Goal: Task Accomplishment & Management: Use online tool/utility

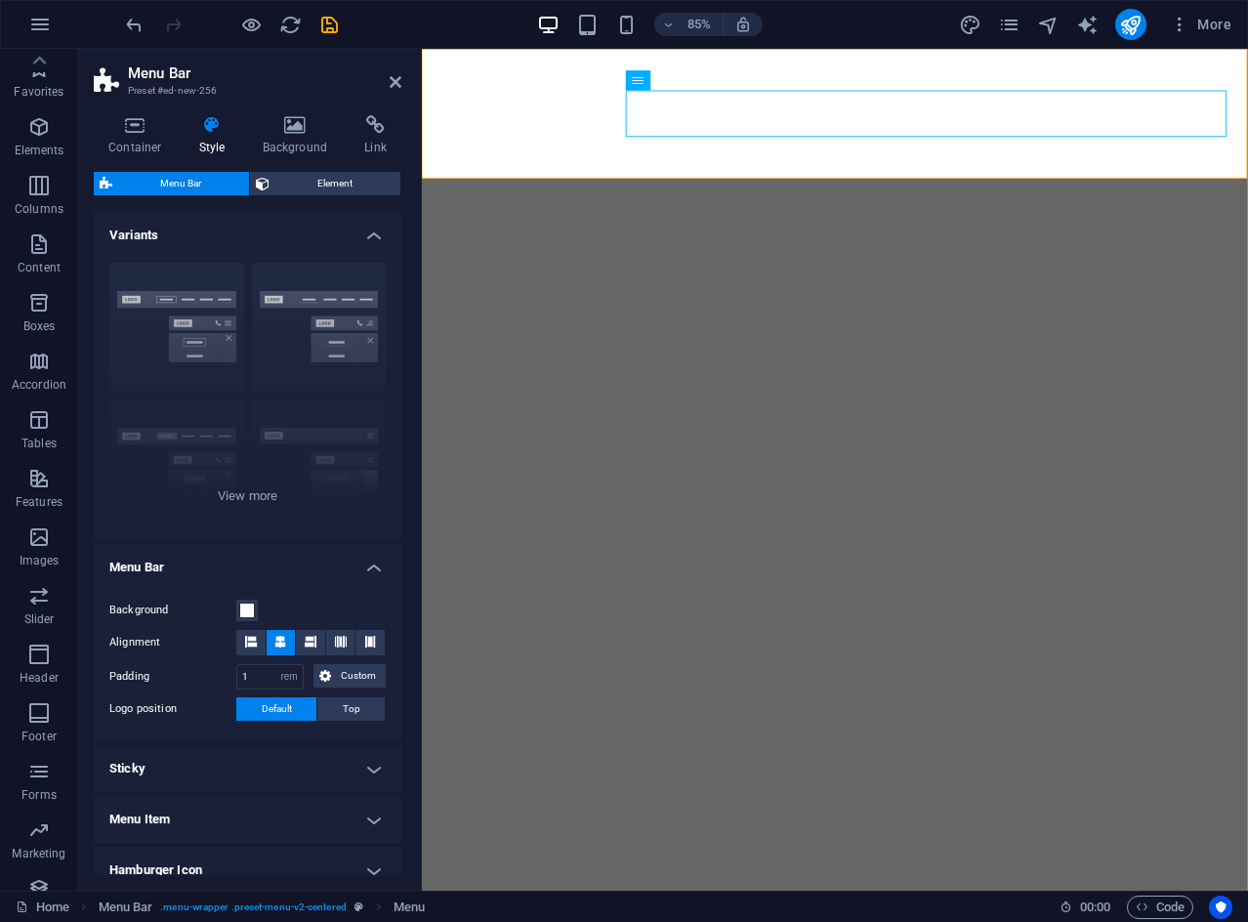
select select "rem"
select select "preset-menu-v2-centered"
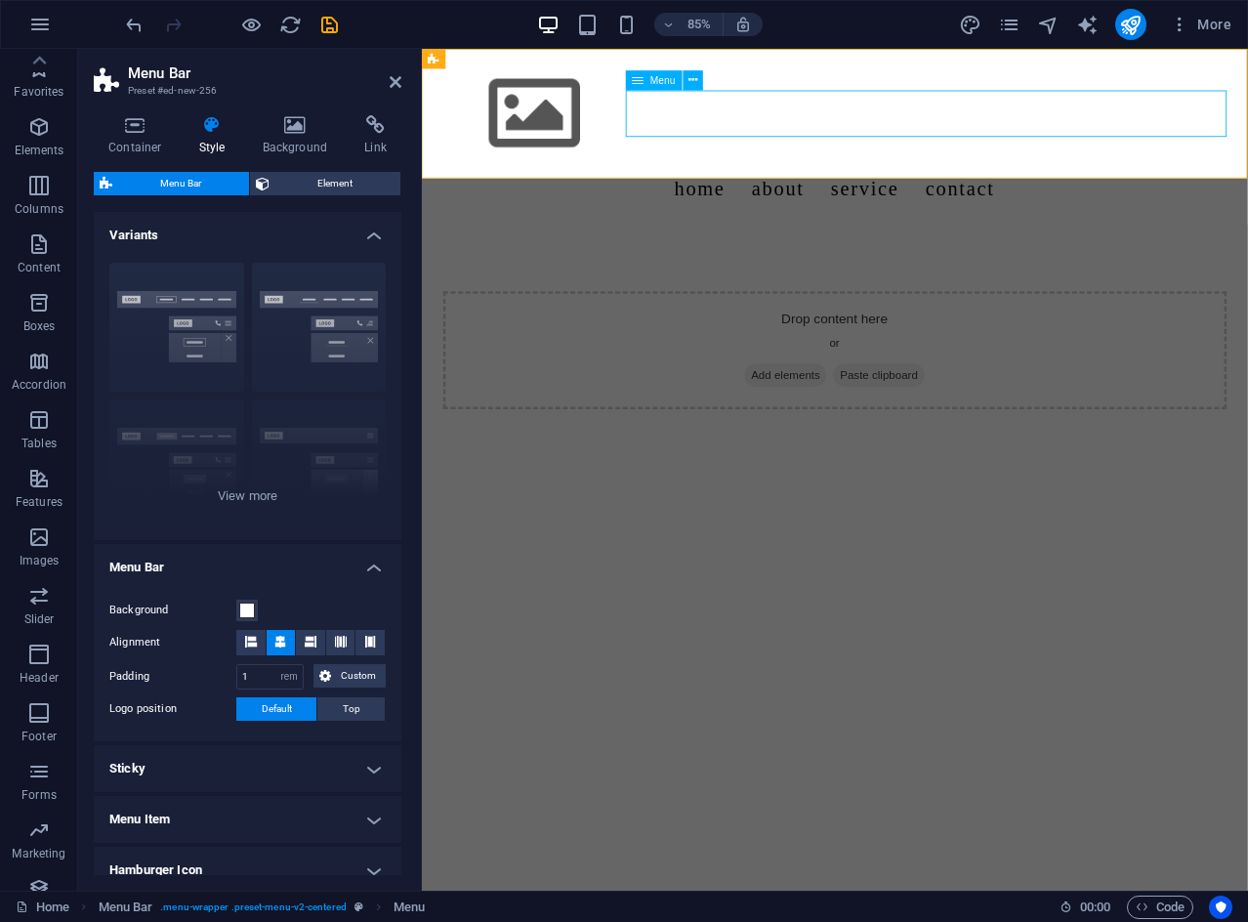
scroll to position [37, 0]
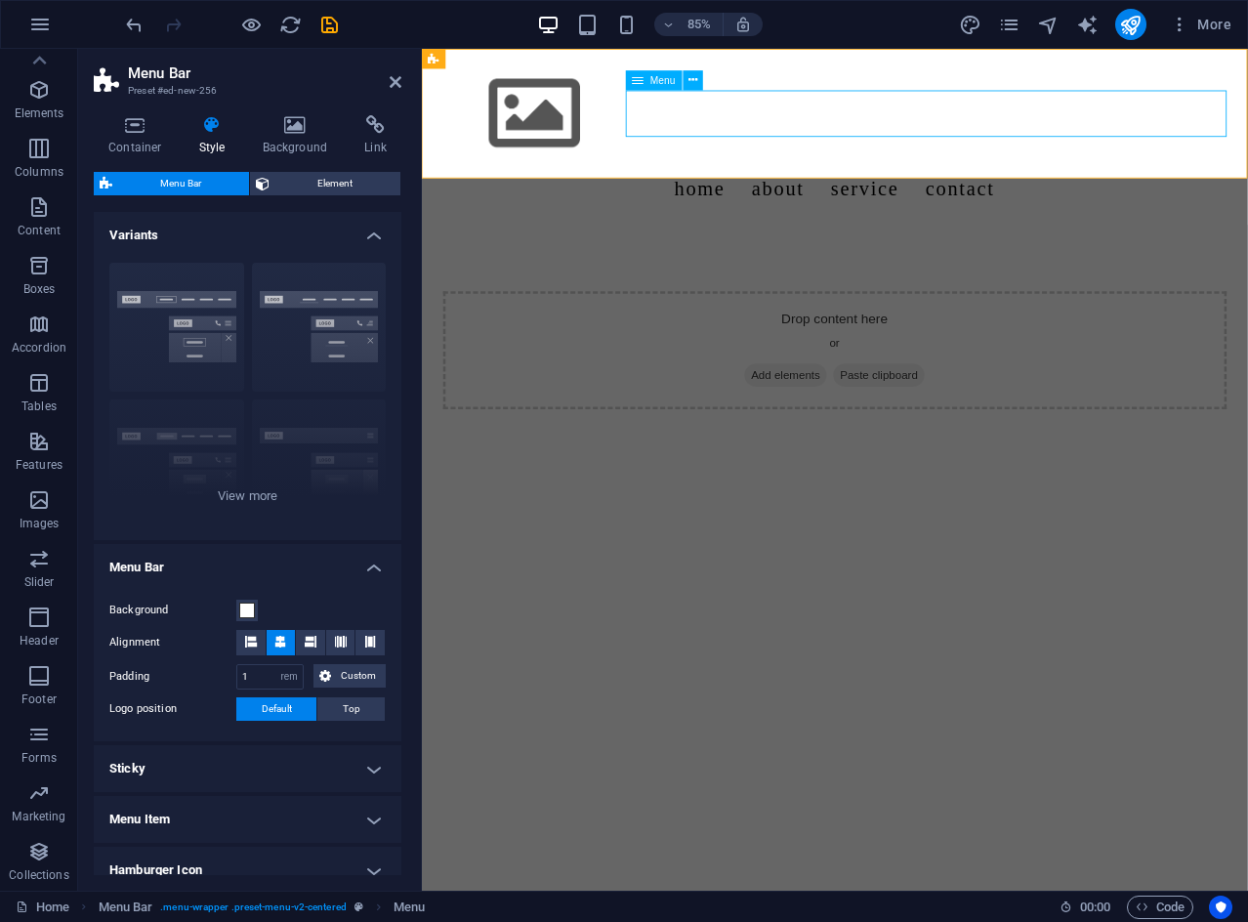
click at [866, 186] on nav "Home About Service Contact" at bounding box center [908, 213] width 922 height 55
click at [874, 186] on nav "Home About Service Contact" at bounding box center [908, 213] width 922 height 55
click at [665, 87] on div "Menu" at bounding box center [654, 80] width 57 height 20
click at [692, 72] on icon at bounding box center [692, 80] width 9 height 18
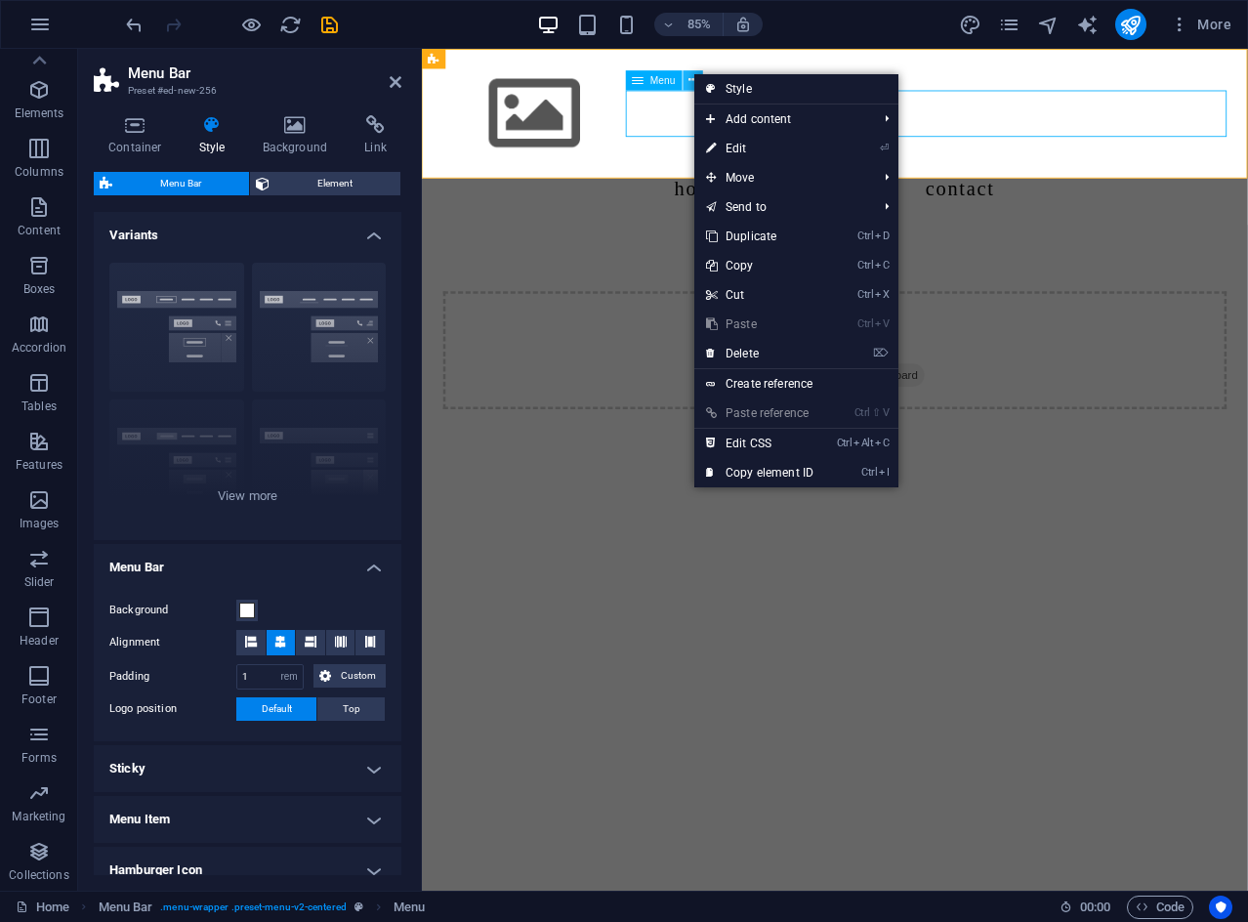
click at [692, 72] on icon at bounding box center [692, 80] width 9 height 18
click at [699, 186] on nav "Home About Service Contact" at bounding box center [908, 213] width 922 height 55
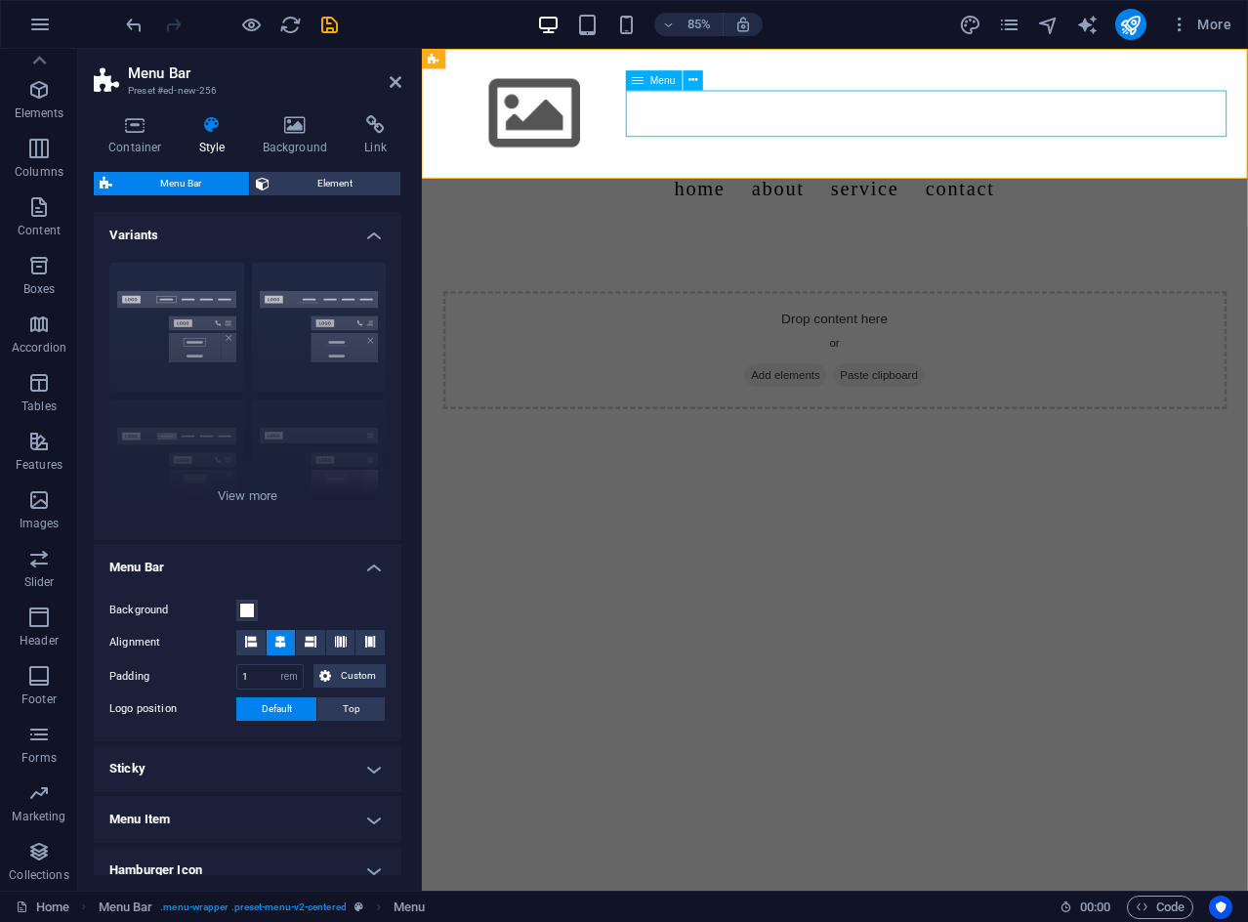
click at [837, 186] on nav "Home About Service Contact" at bounding box center [908, 213] width 922 height 55
select select
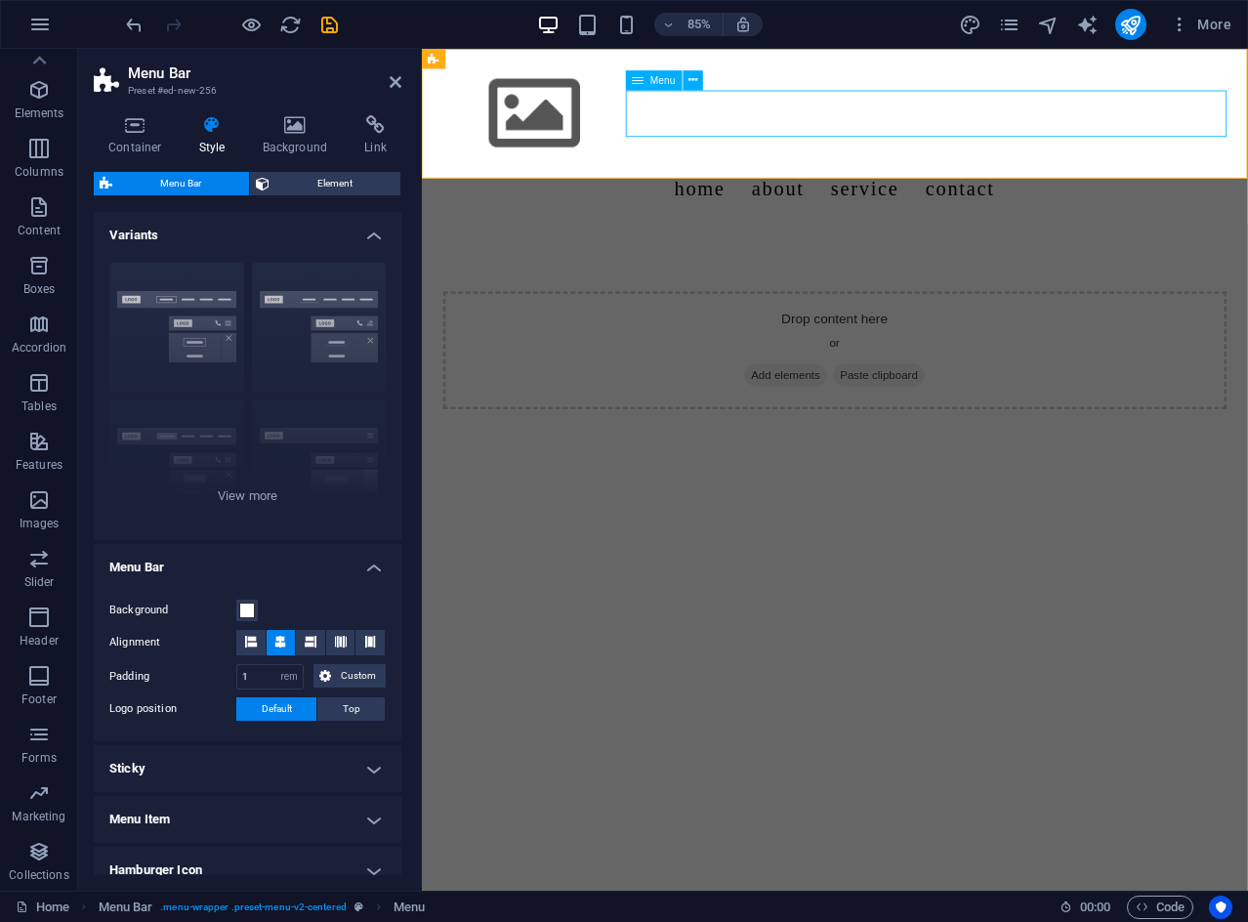
select select
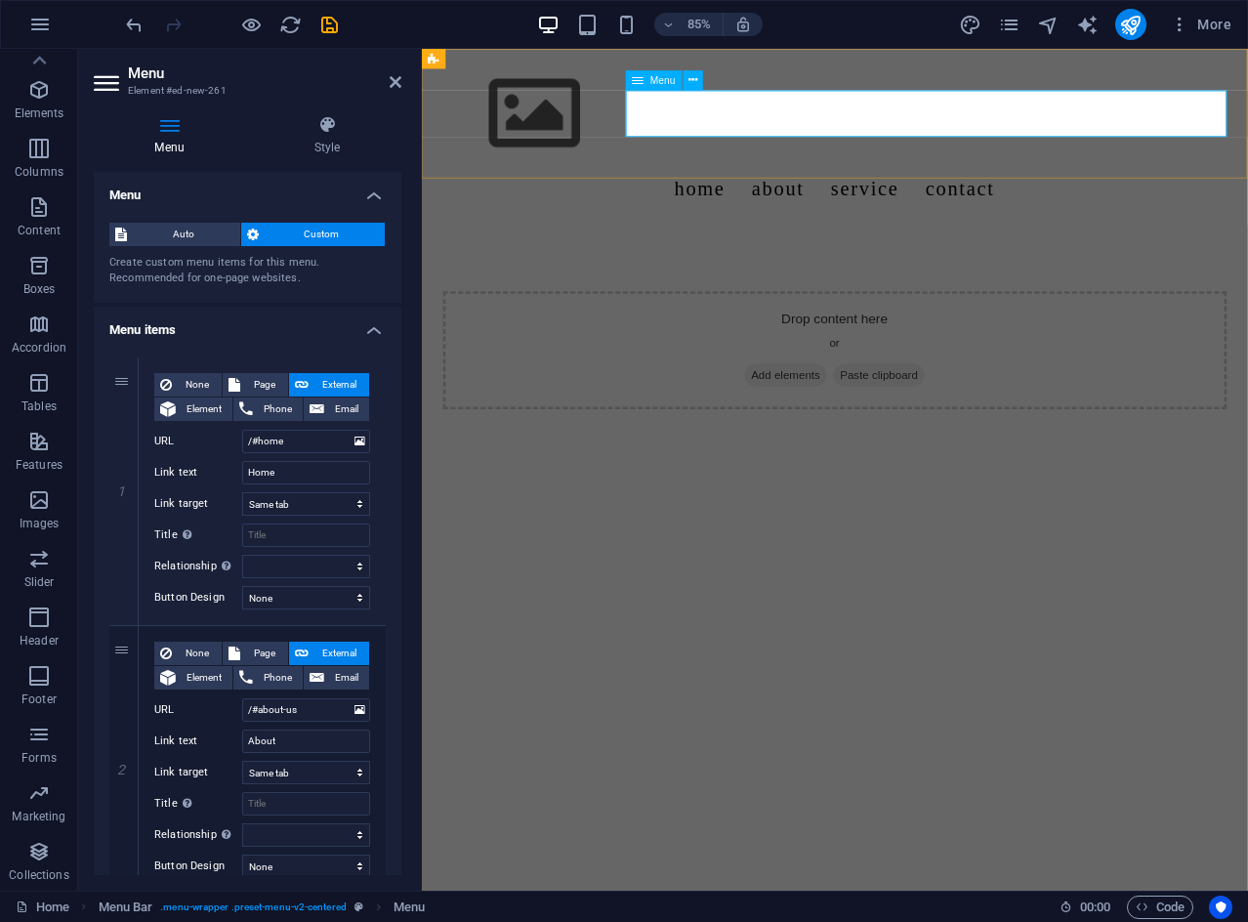
click at [854, 186] on nav "Home About Service Contact" at bounding box center [908, 213] width 922 height 55
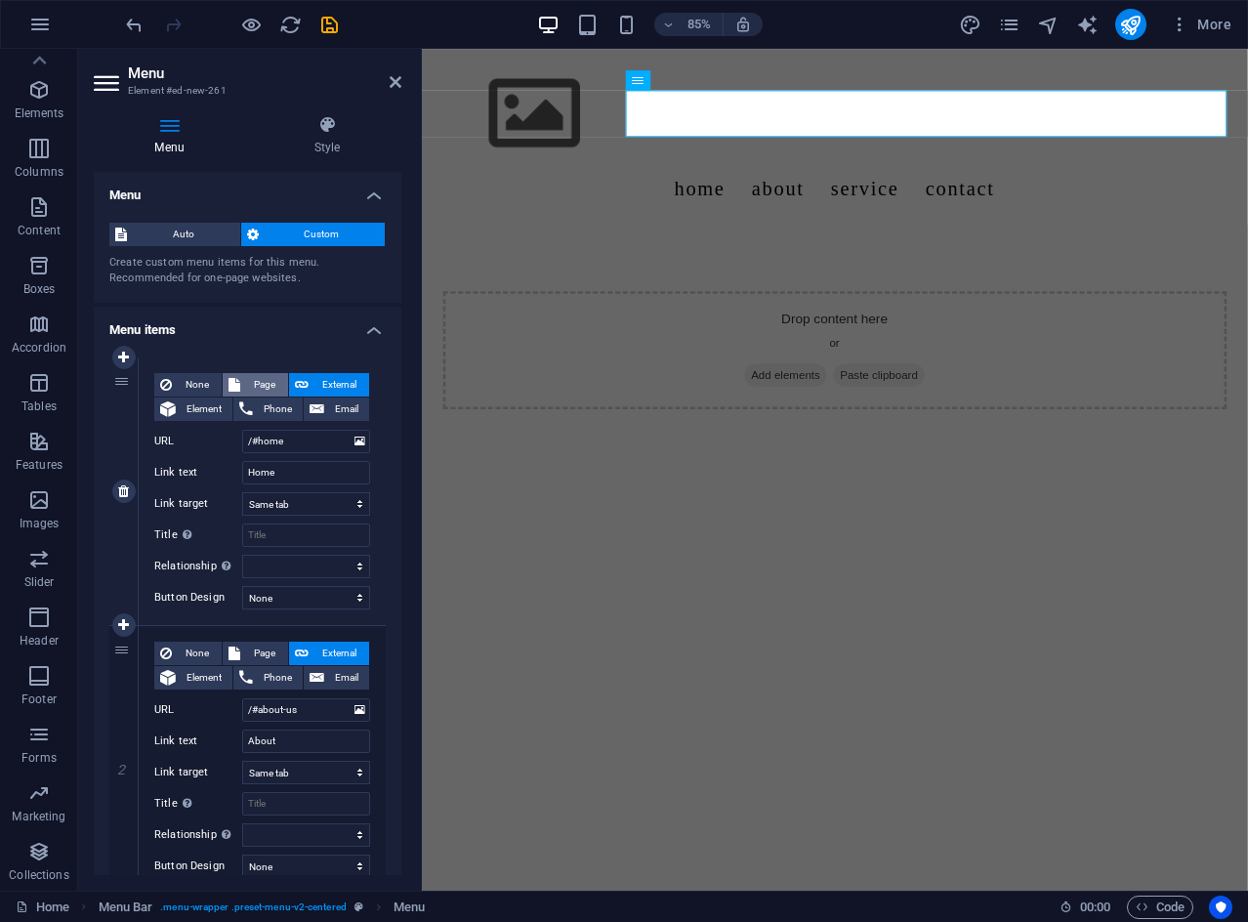
click at [259, 383] on span "Page" at bounding box center [264, 384] width 36 height 23
select select
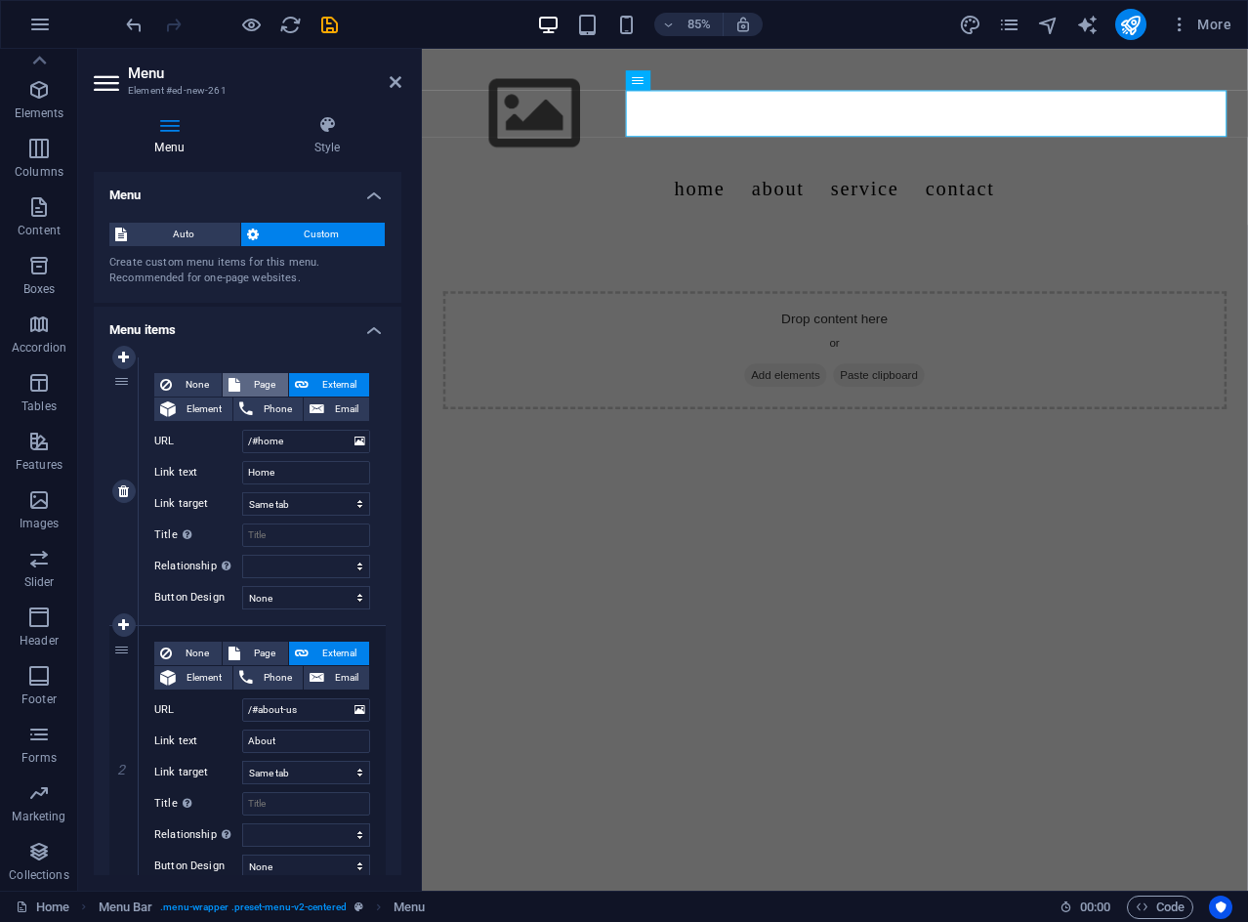
select select
click at [324, 383] on span "External" at bounding box center [338, 384] width 49 height 23
select select "blank"
select select
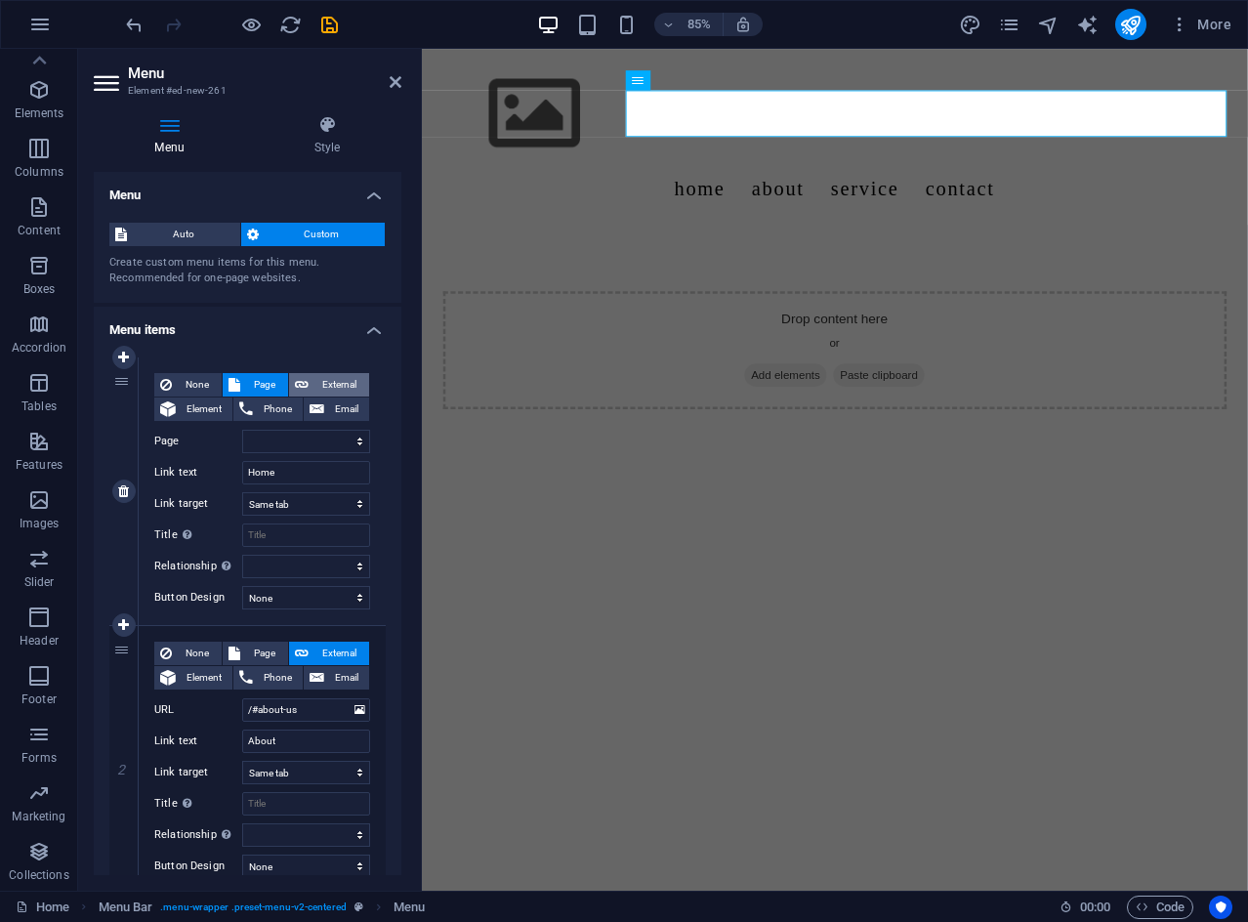
select select
click at [246, 384] on span "Page" at bounding box center [264, 384] width 36 height 23
select select
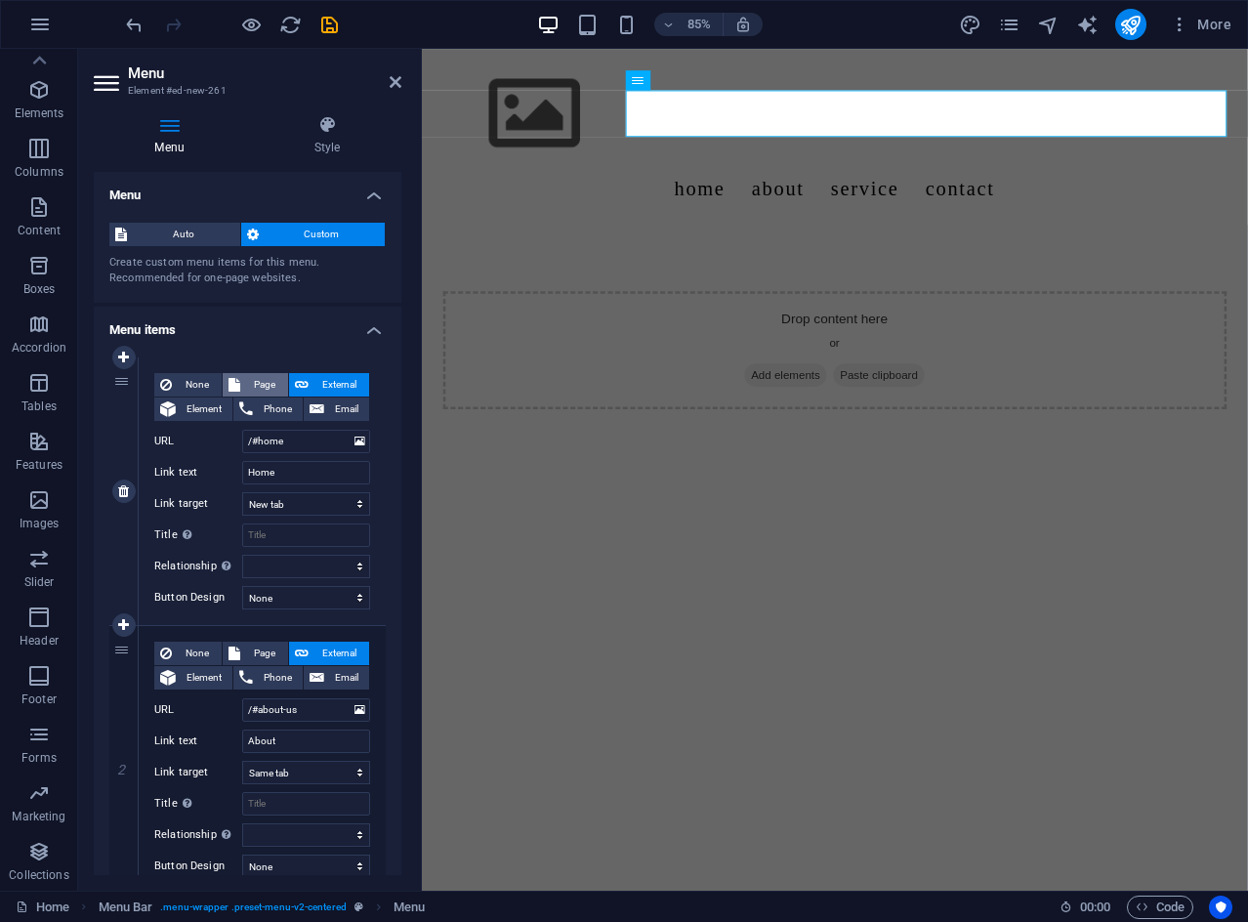
select select
click at [319, 378] on span "External" at bounding box center [338, 384] width 49 height 23
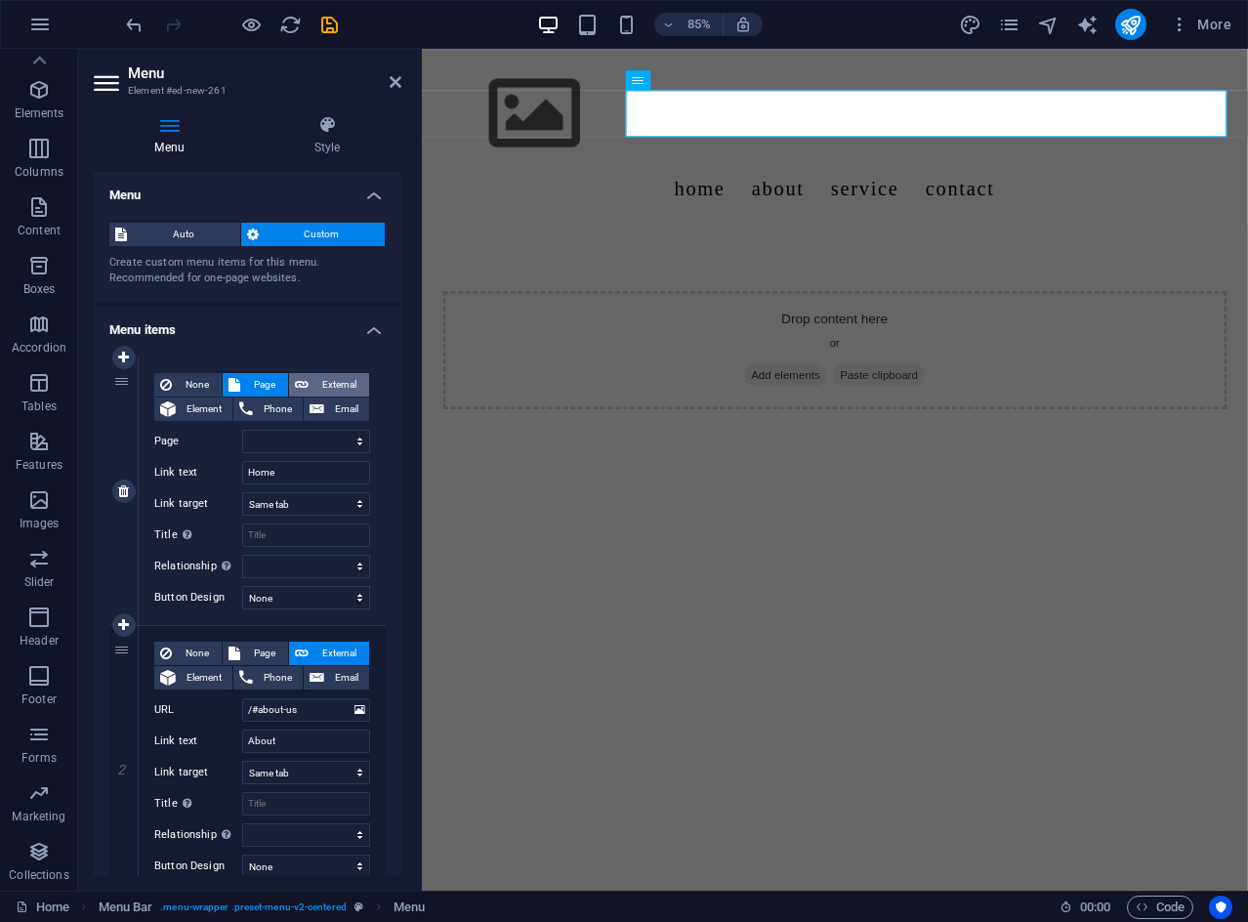
select select "blank"
select select
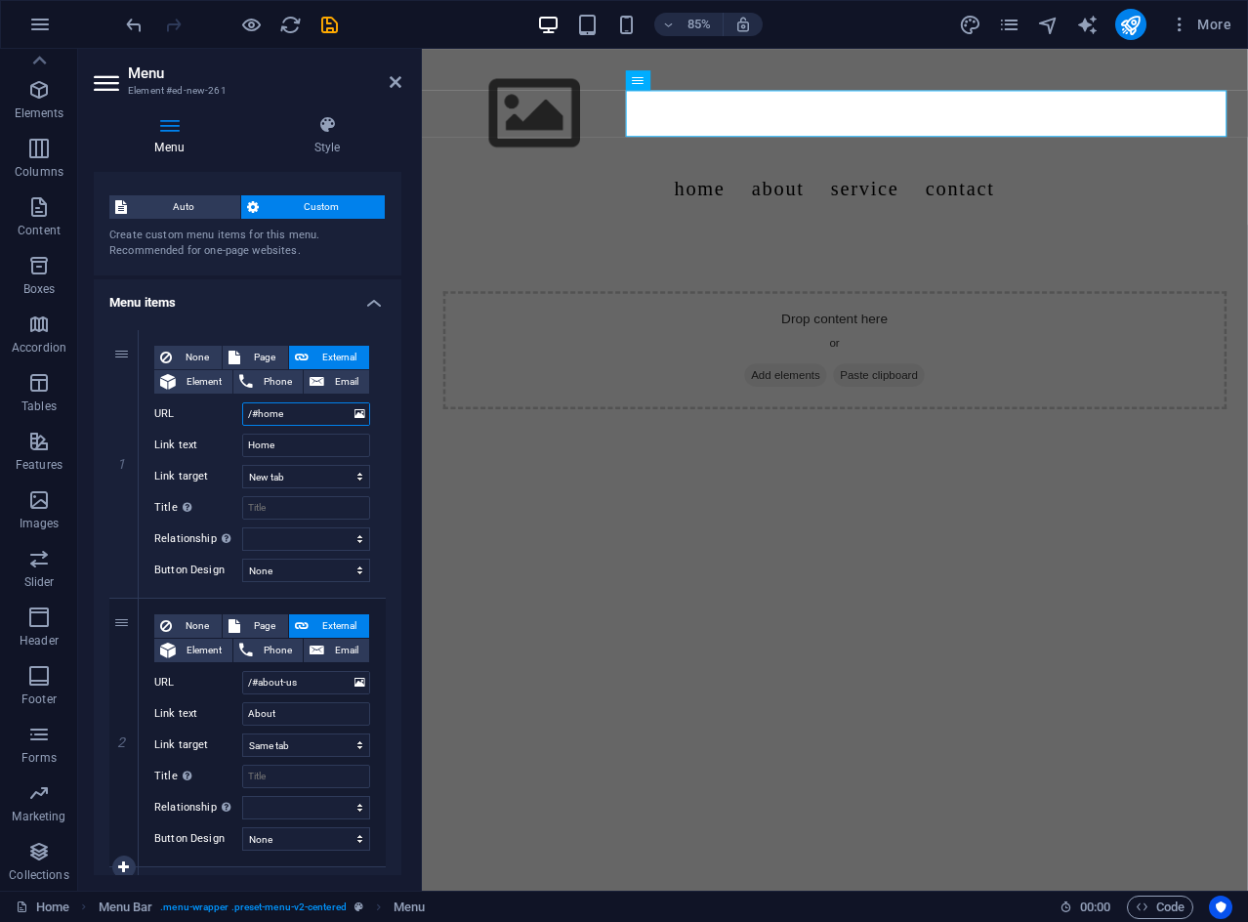
scroll to position [0, 0]
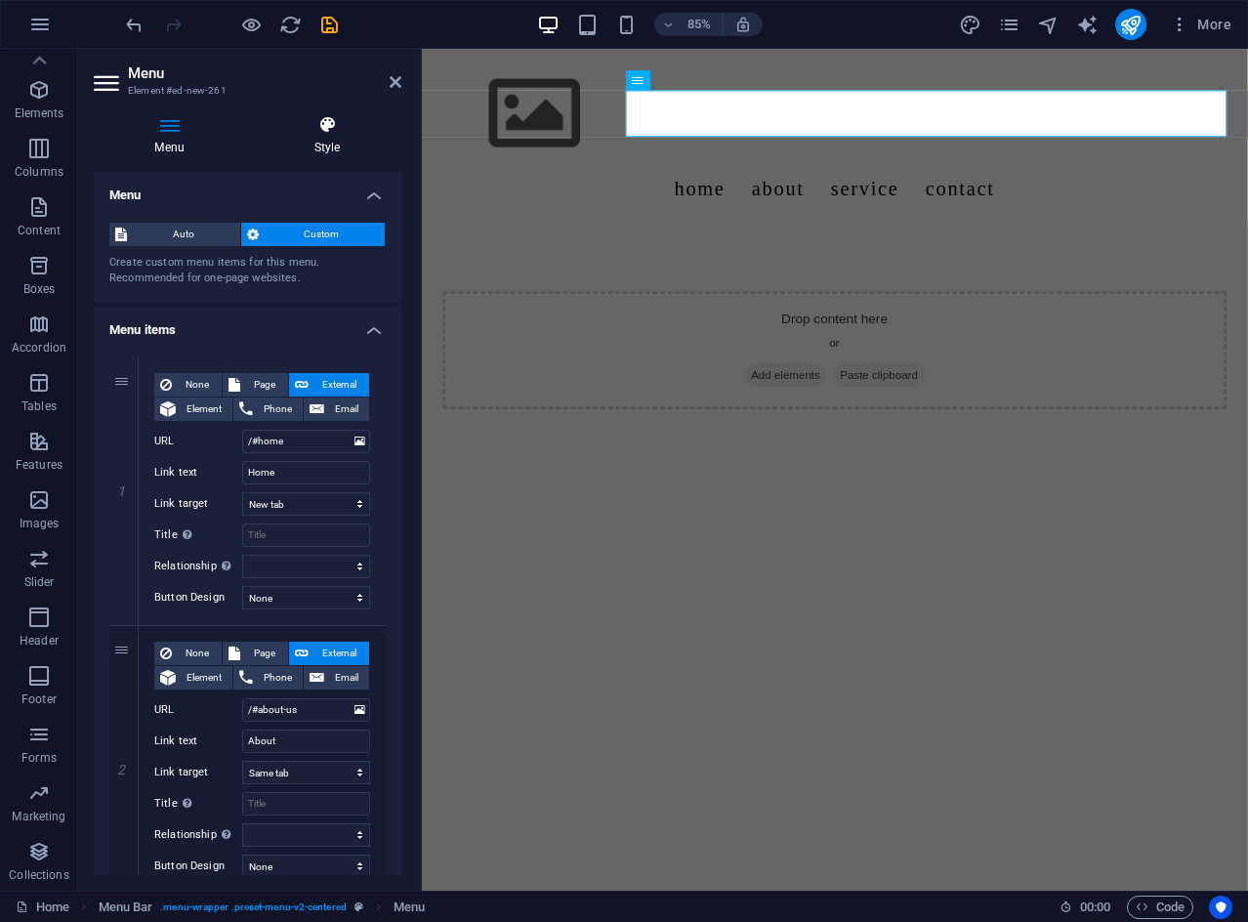
click at [319, 141] on h4 "Style" at bounding box center [327, 135] width 148 height 41
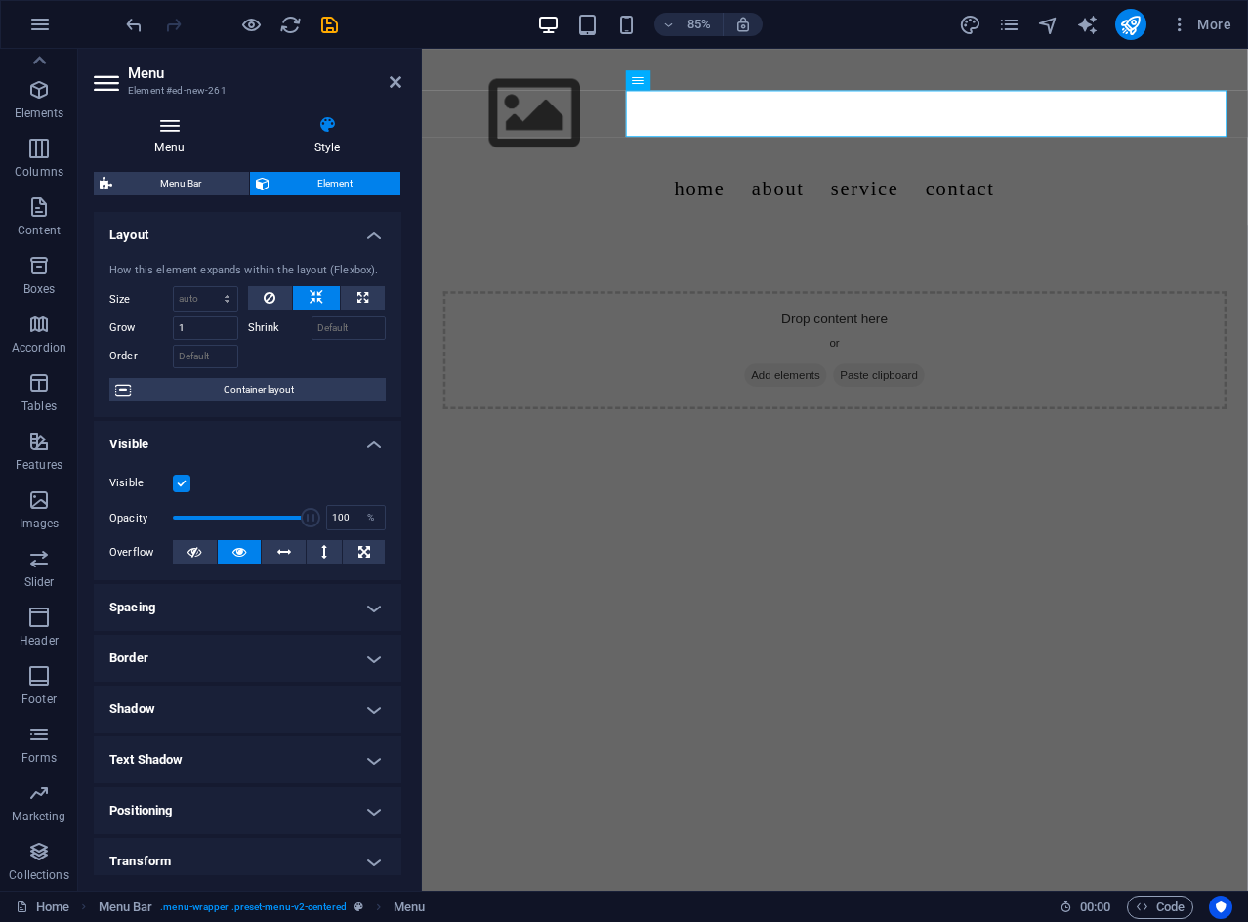
click at [163, 133] on icon at bounding box center [169, 125] width 151 height 20
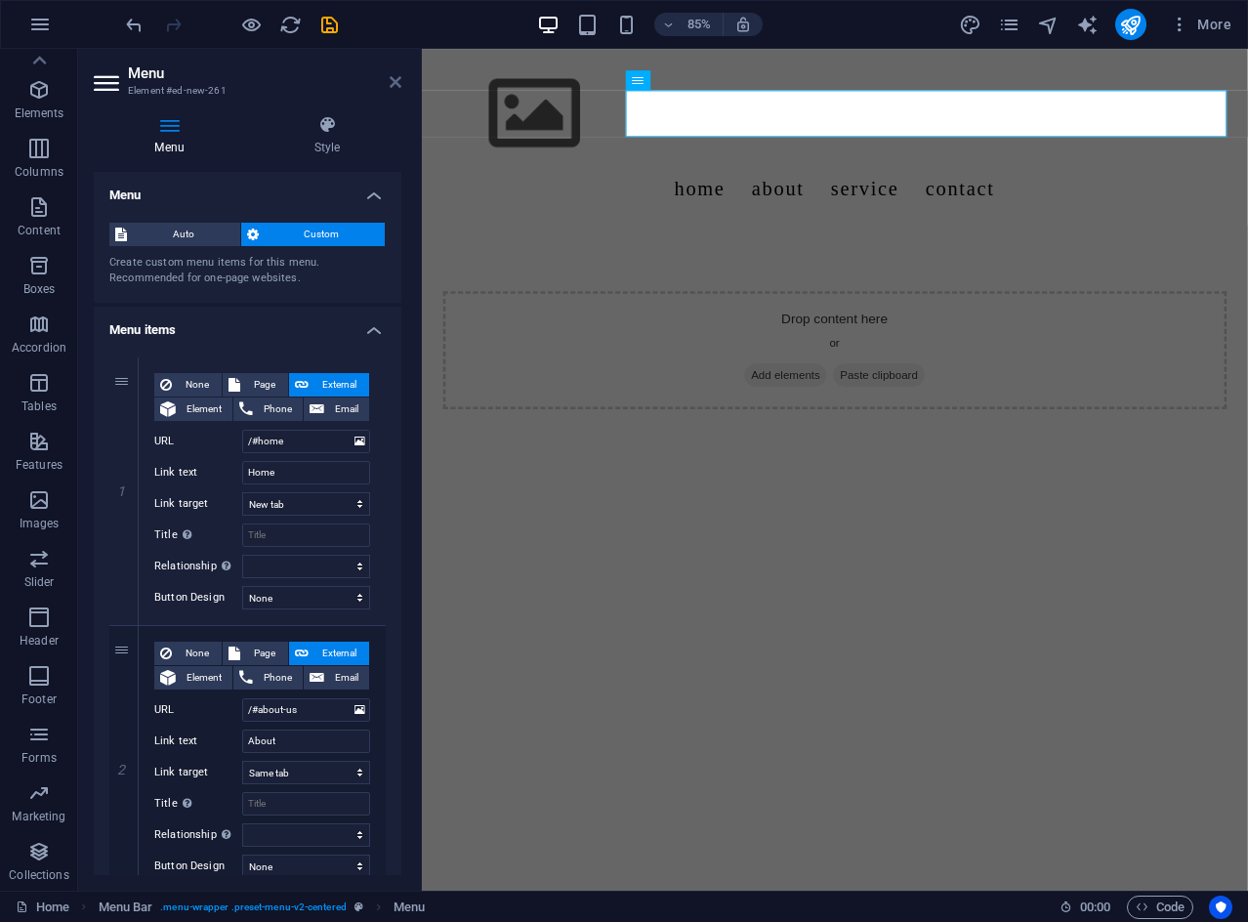
click at [386, 84] on header "Menu Element #ed-new-261" at bounding box center [248, 74] width 308 height 51
click at [326, 238] on span "Custom" at bounding box center [322, 234] width 115 height 23
click at [160, 229] on span "Auto" at bounding box center [184, 234] width 102 height 23
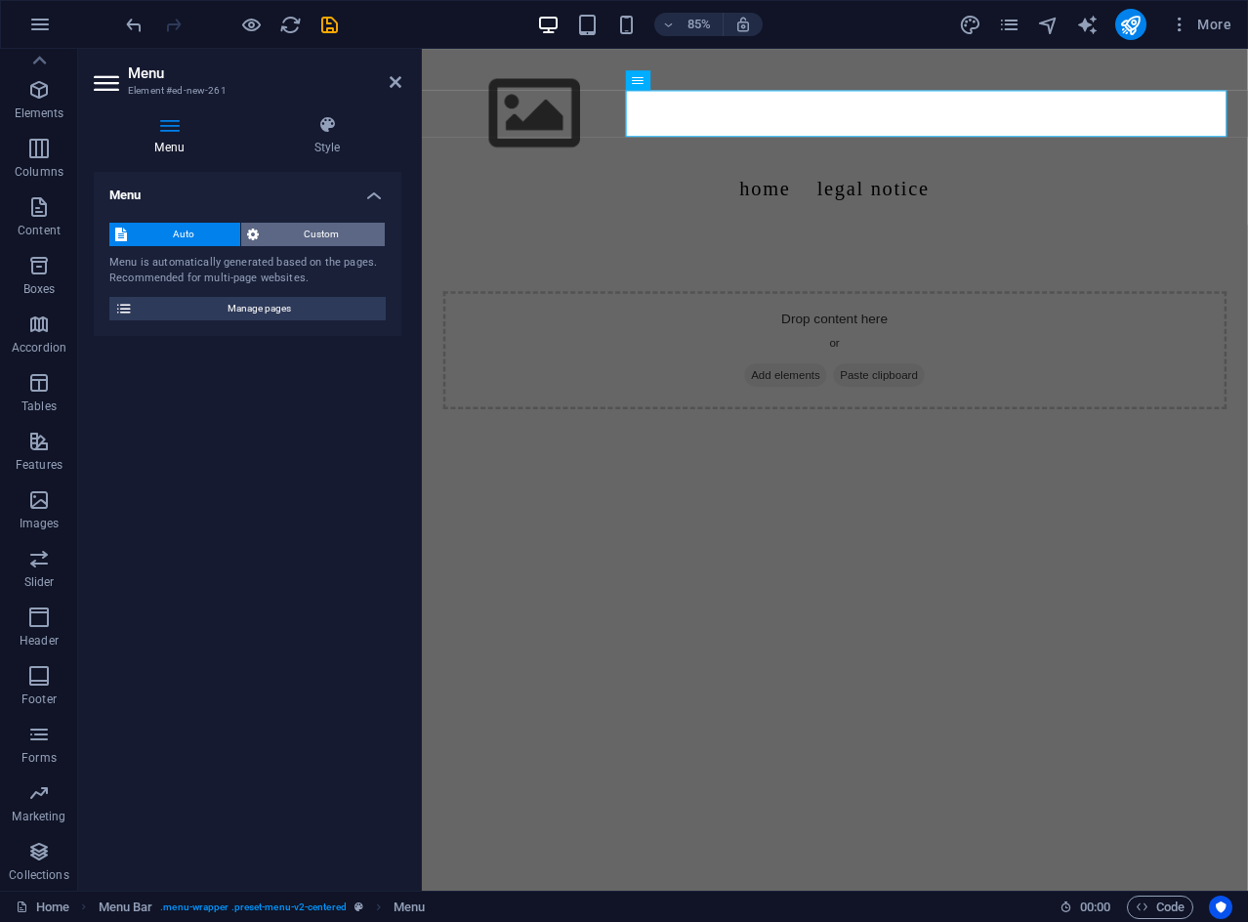
click at [304, 229] on span "Custom" at bounding box center [322, 234] width 115 height 23
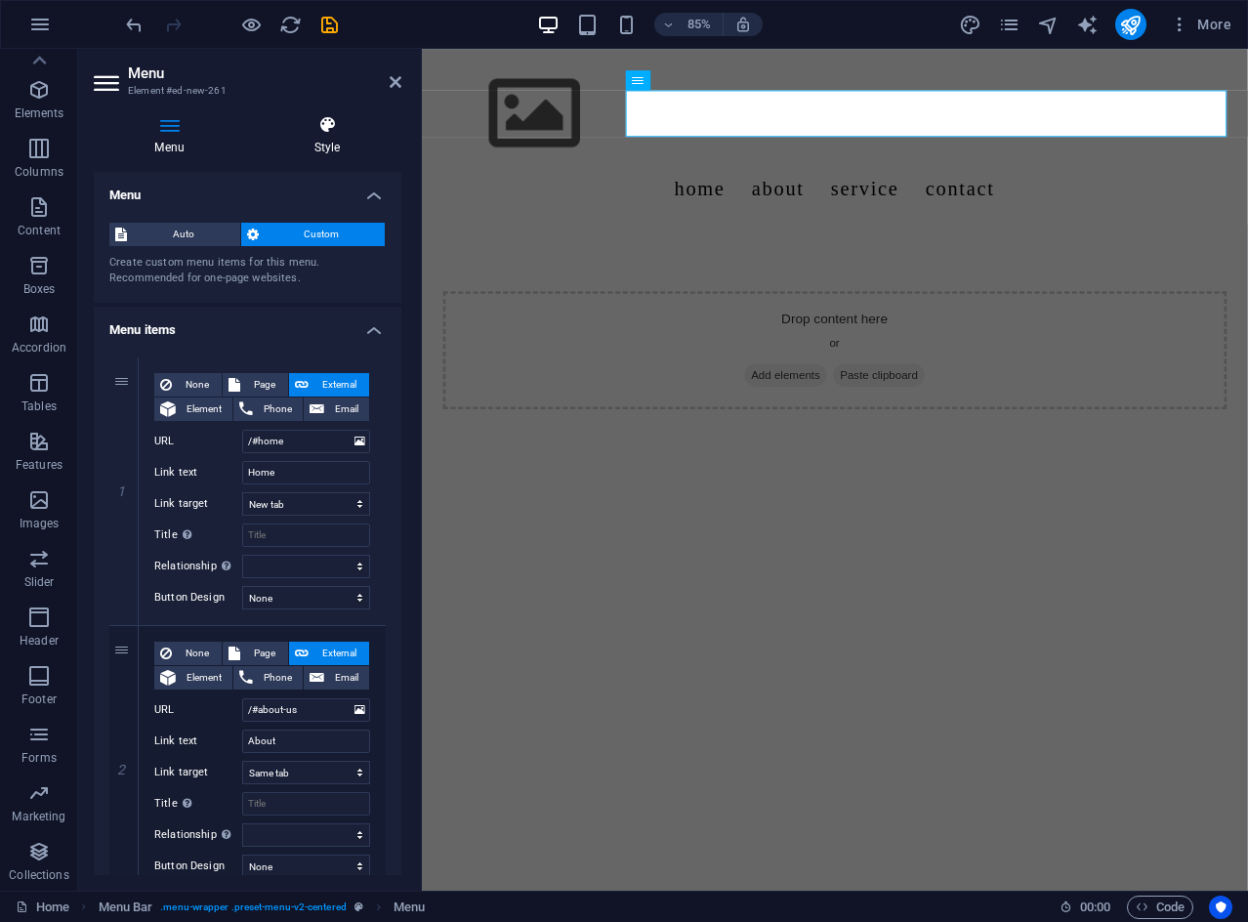
click at [308, 135] on h4 "Style" at bounding box center [327, 135] width 148 height 41
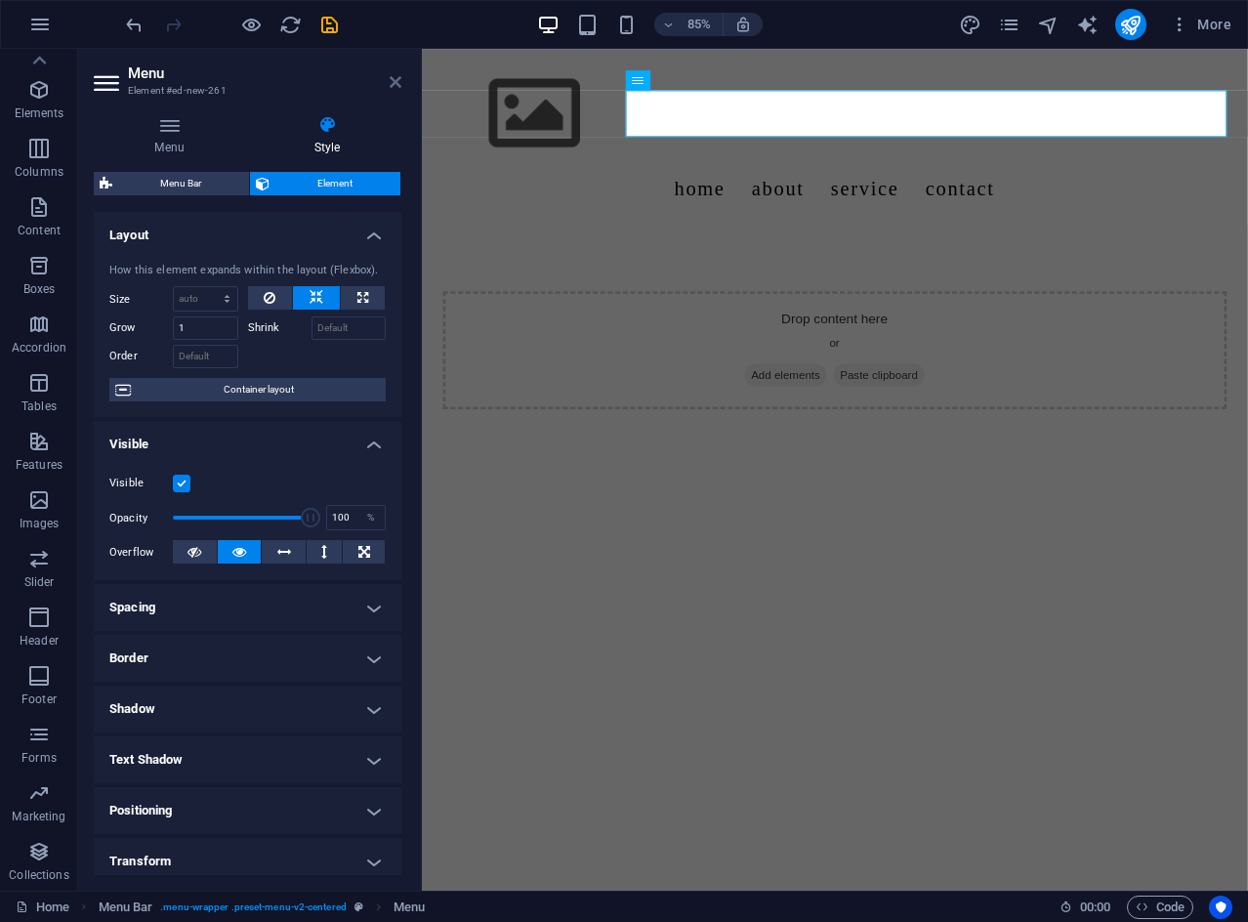
click at [390, 82] on icon at bounding box center [396, 82] width 12 height 16
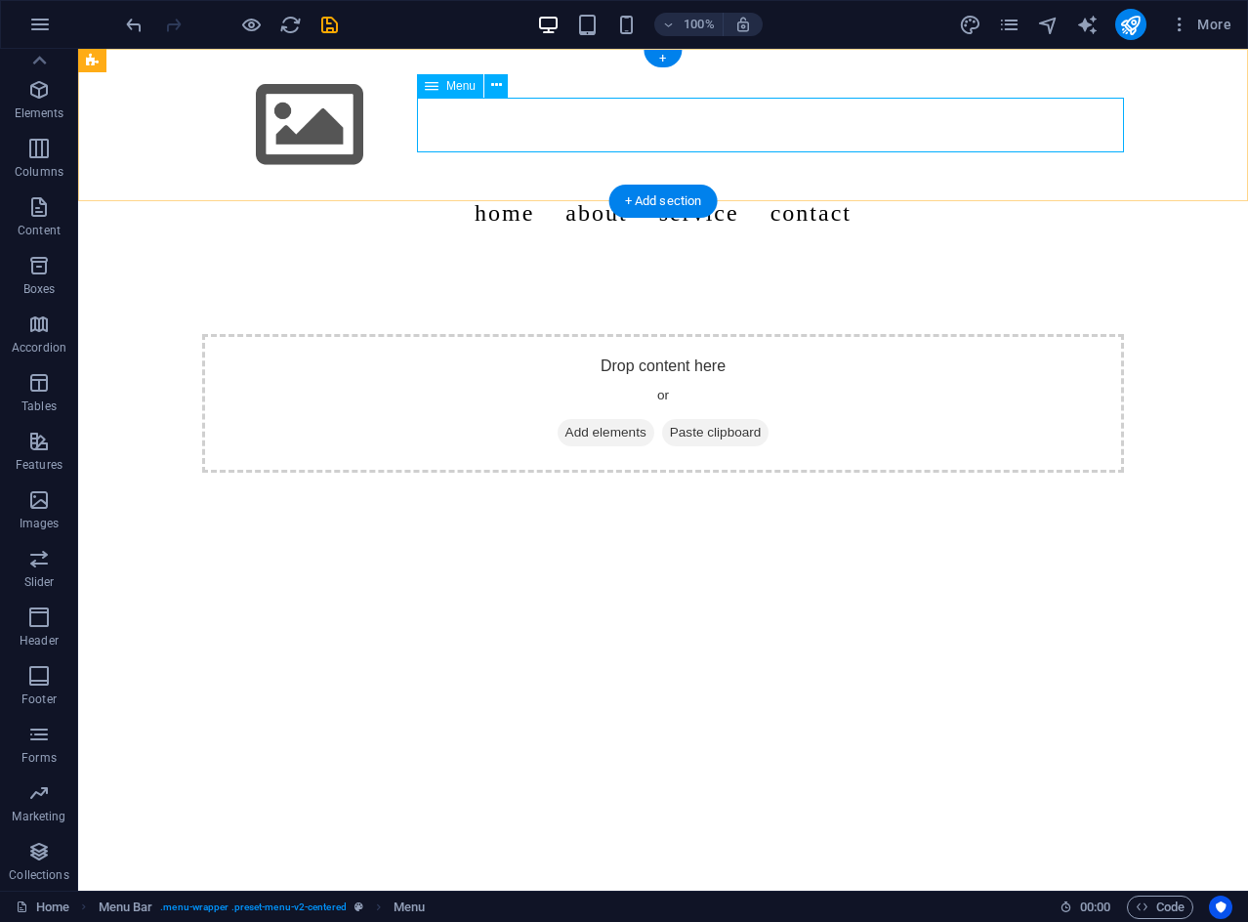
click at [606, 186] on nav "Home About Service Contact" at bounding box center [663, 213] width 922 height 55
click at [615, 186] on nav "Home About Service Contact" at bounding box center [663, 213] width 922 height 55
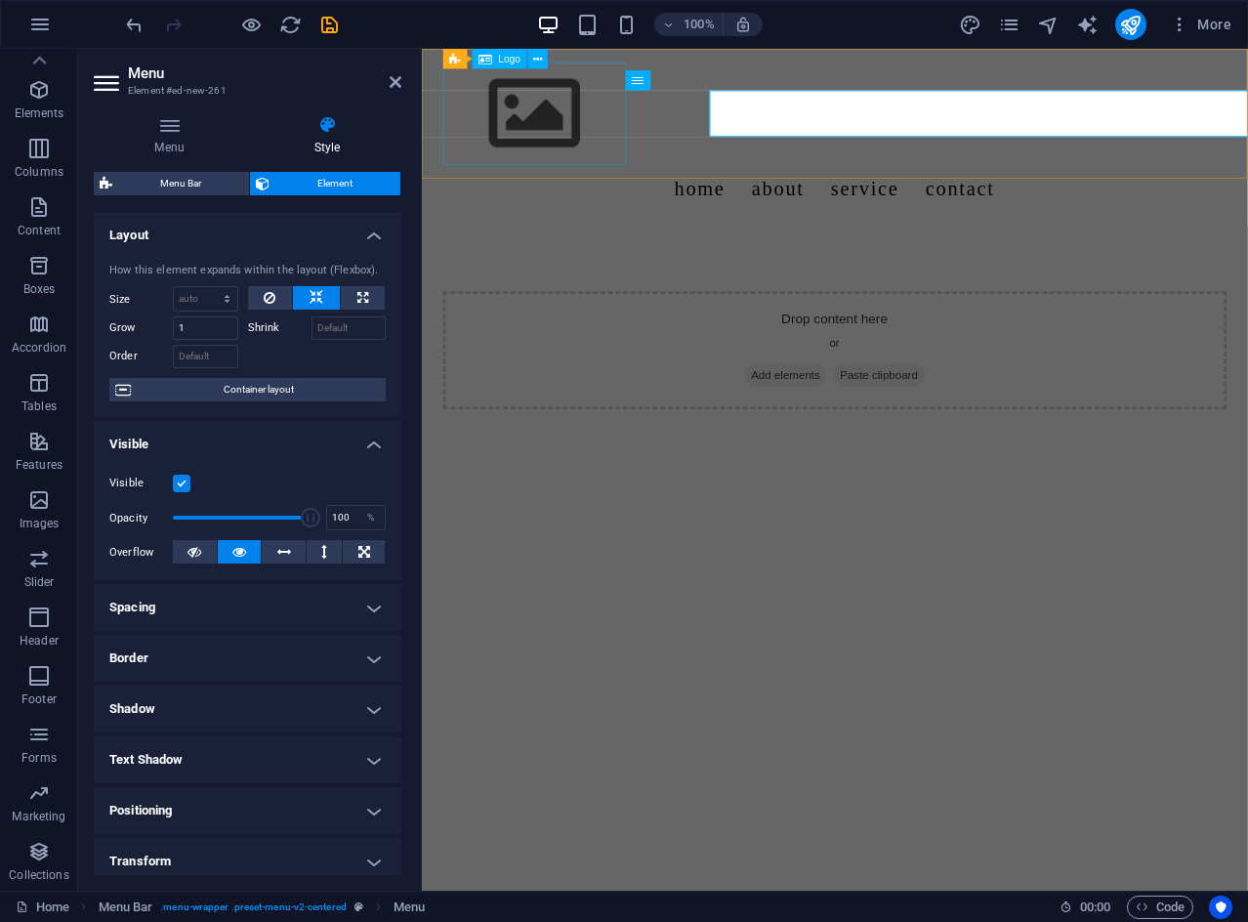
click at [648, 135] on div at bounding box center [908, 124] width 922 height 121
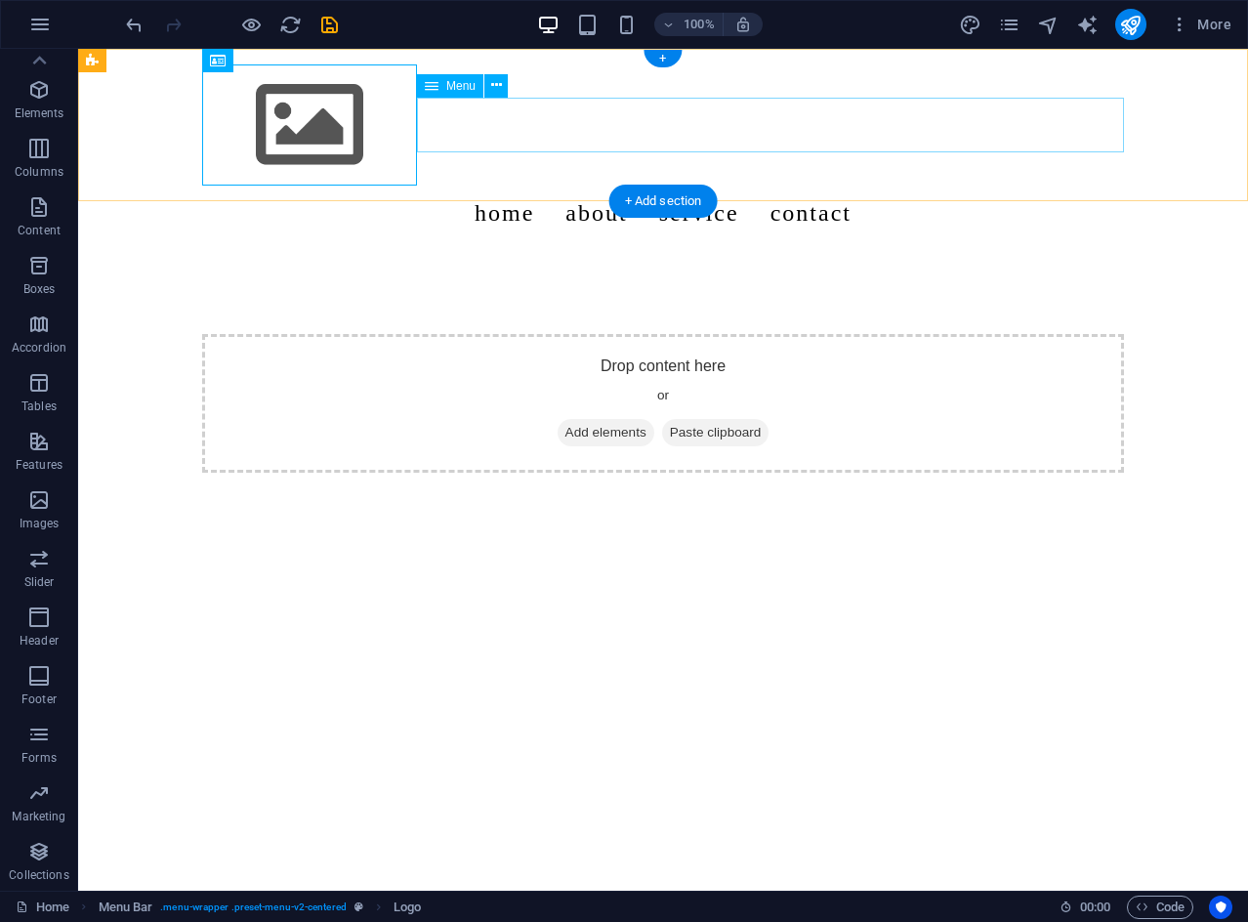
click at [587, 186] on nav "Home About Service Contact" at bounding box center [663, 213] width 922 height 55
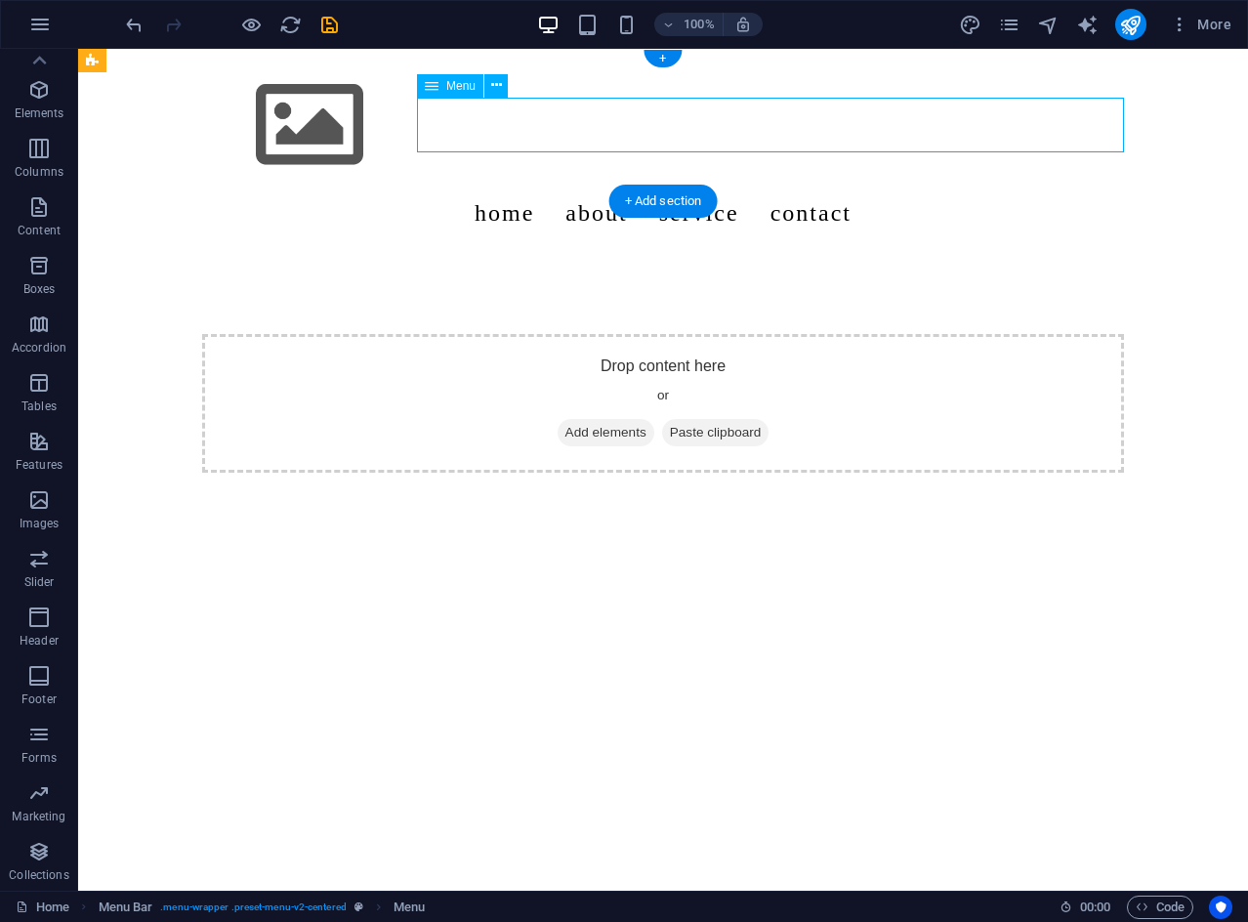
click at [615, 186] on nav "Home About Service Contact" at bounding box center [663, 213] width 922 height 55
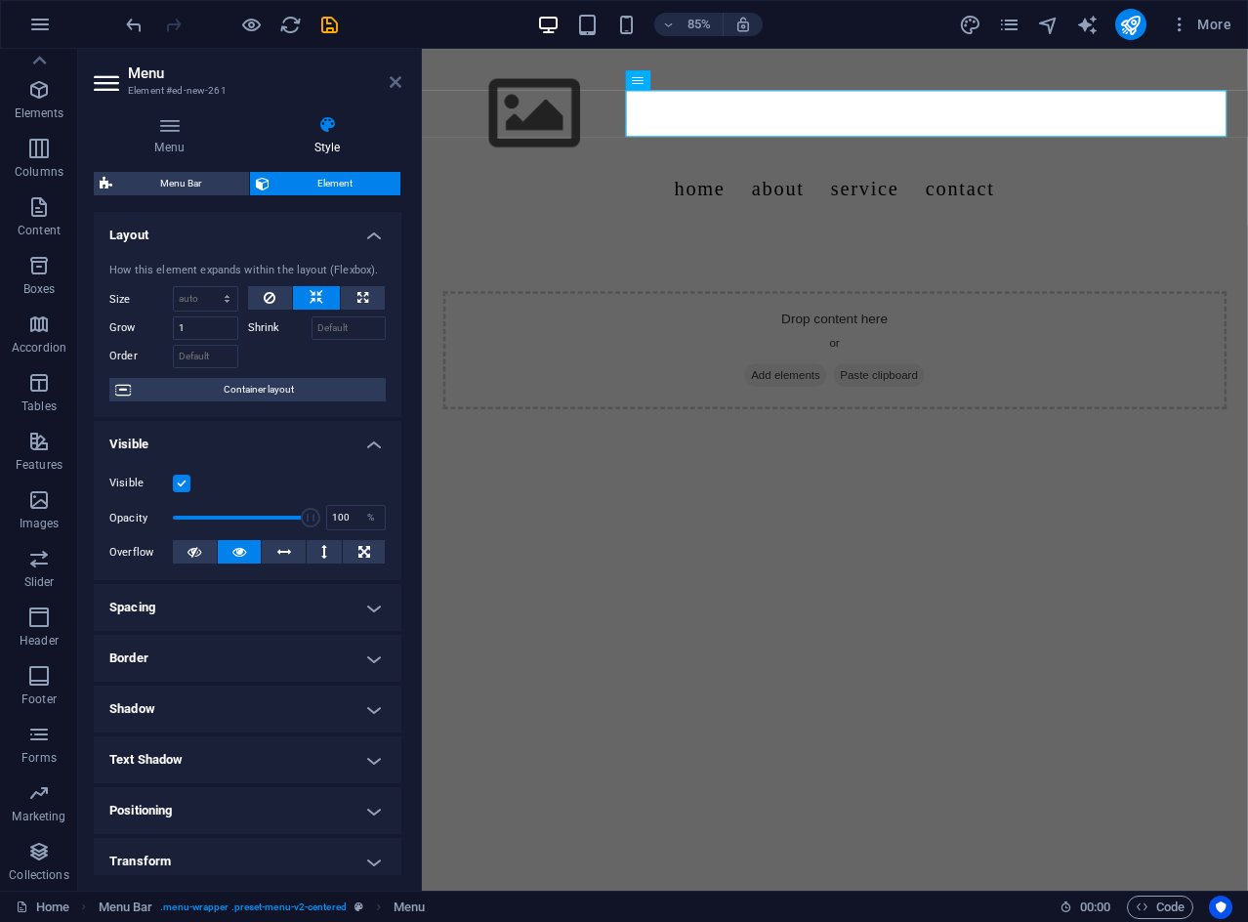
click at [390, 85] on icon at bounding box center [396, 82] width 12 height 16
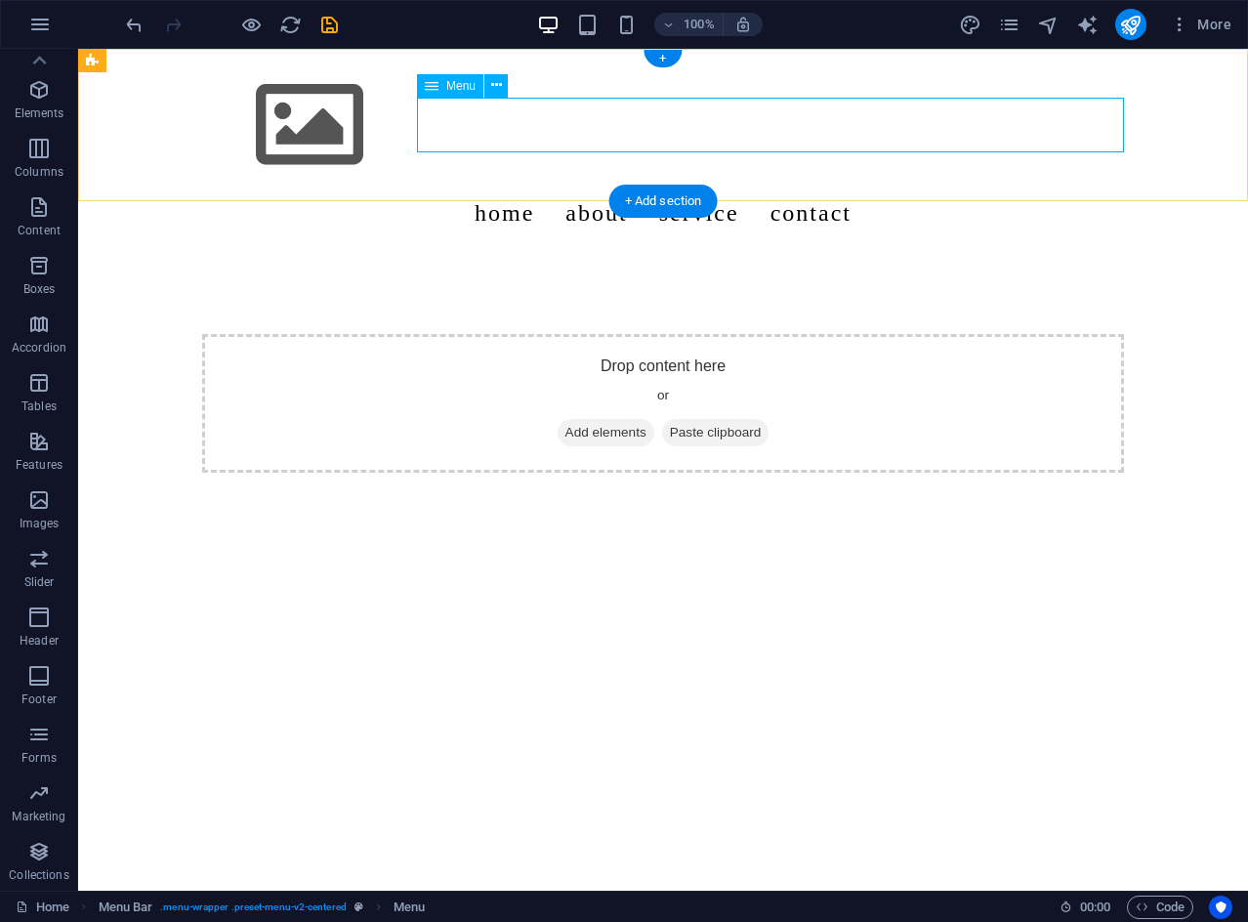
click at [610, 186] on nav "Home About Service Contact" at bounding box center [663, 213] width 922 height 55
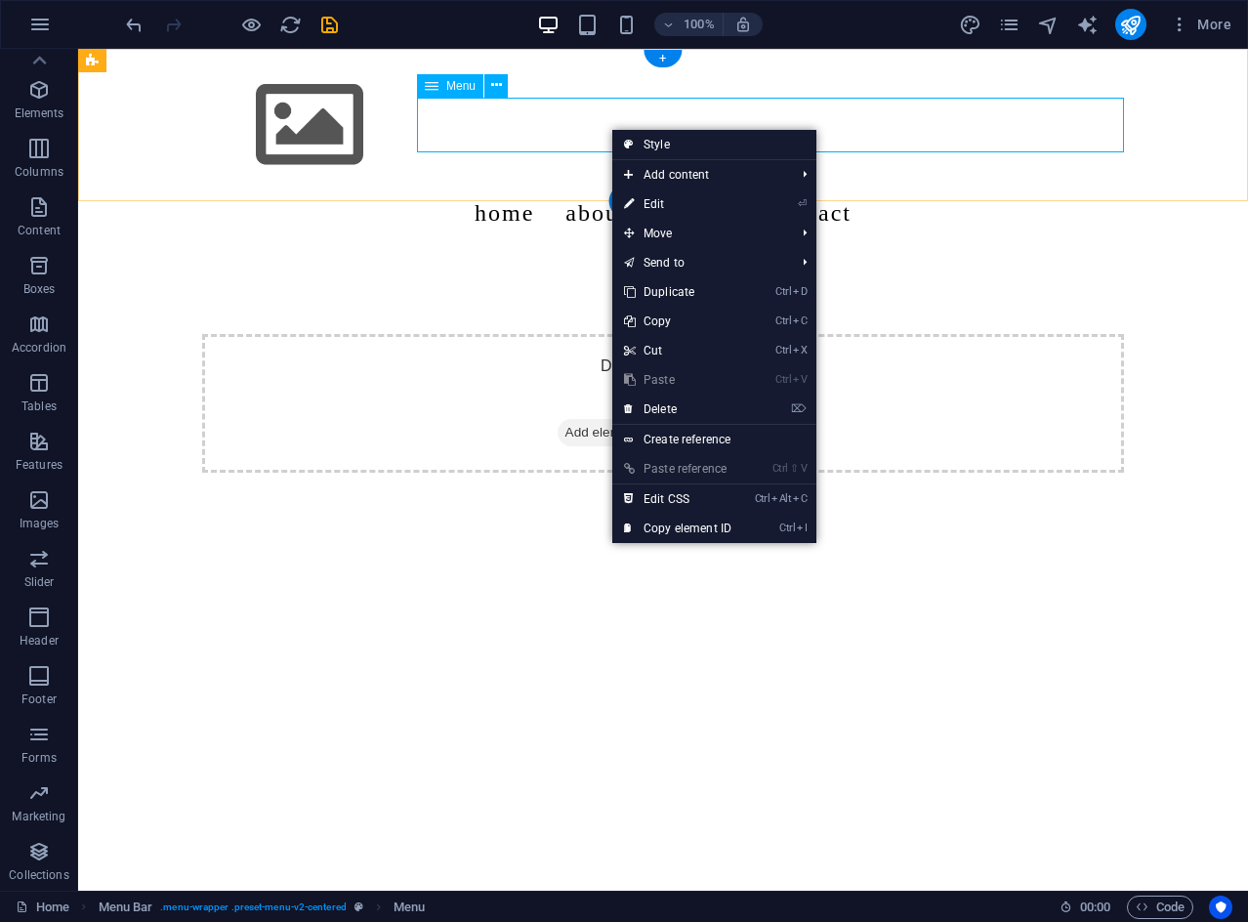
click at [610, 186] on nav "Home About Service Contact" at bounding box center [663, 213] width 922 height 55
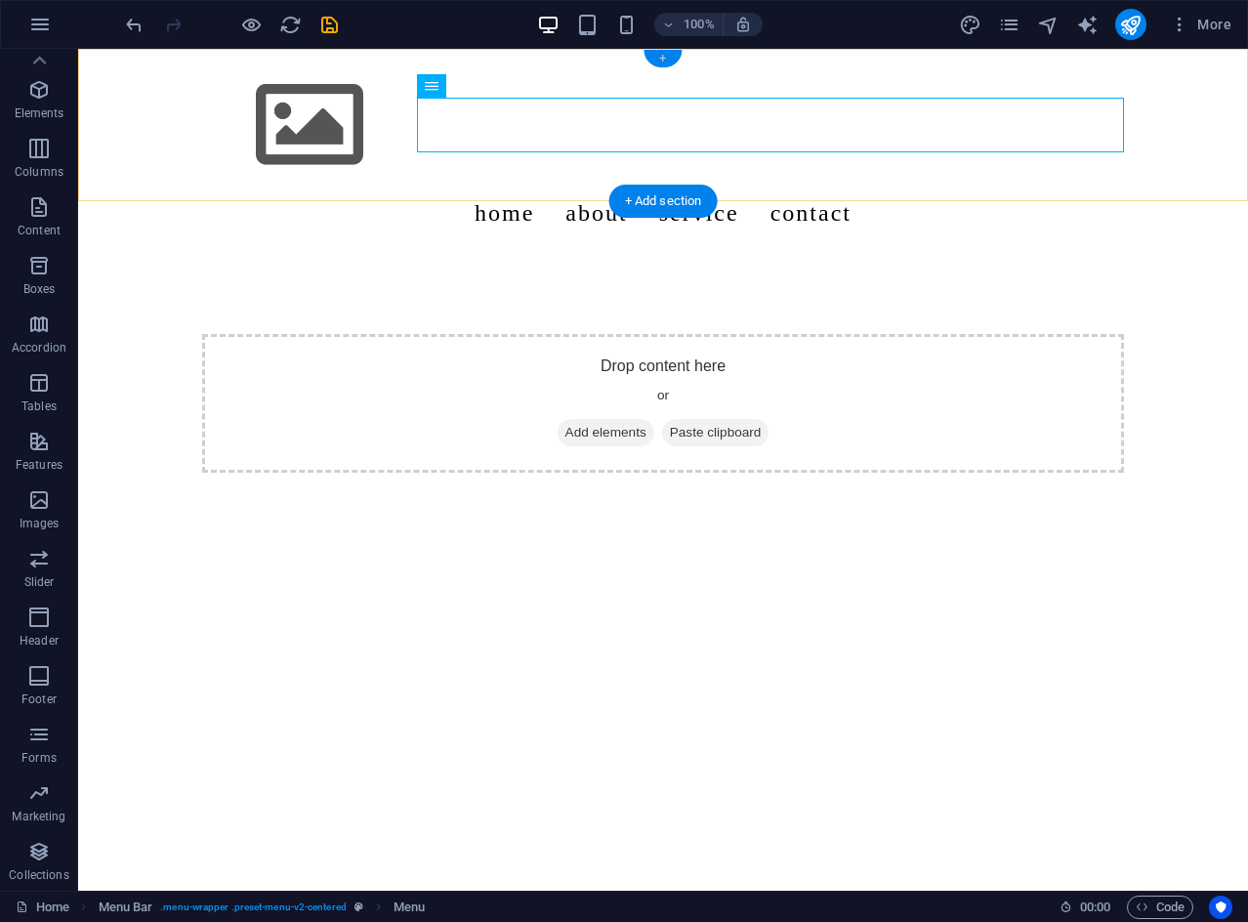
click at [671, 51] on div "+" at bounding box center [663, 59] width 38 height 18
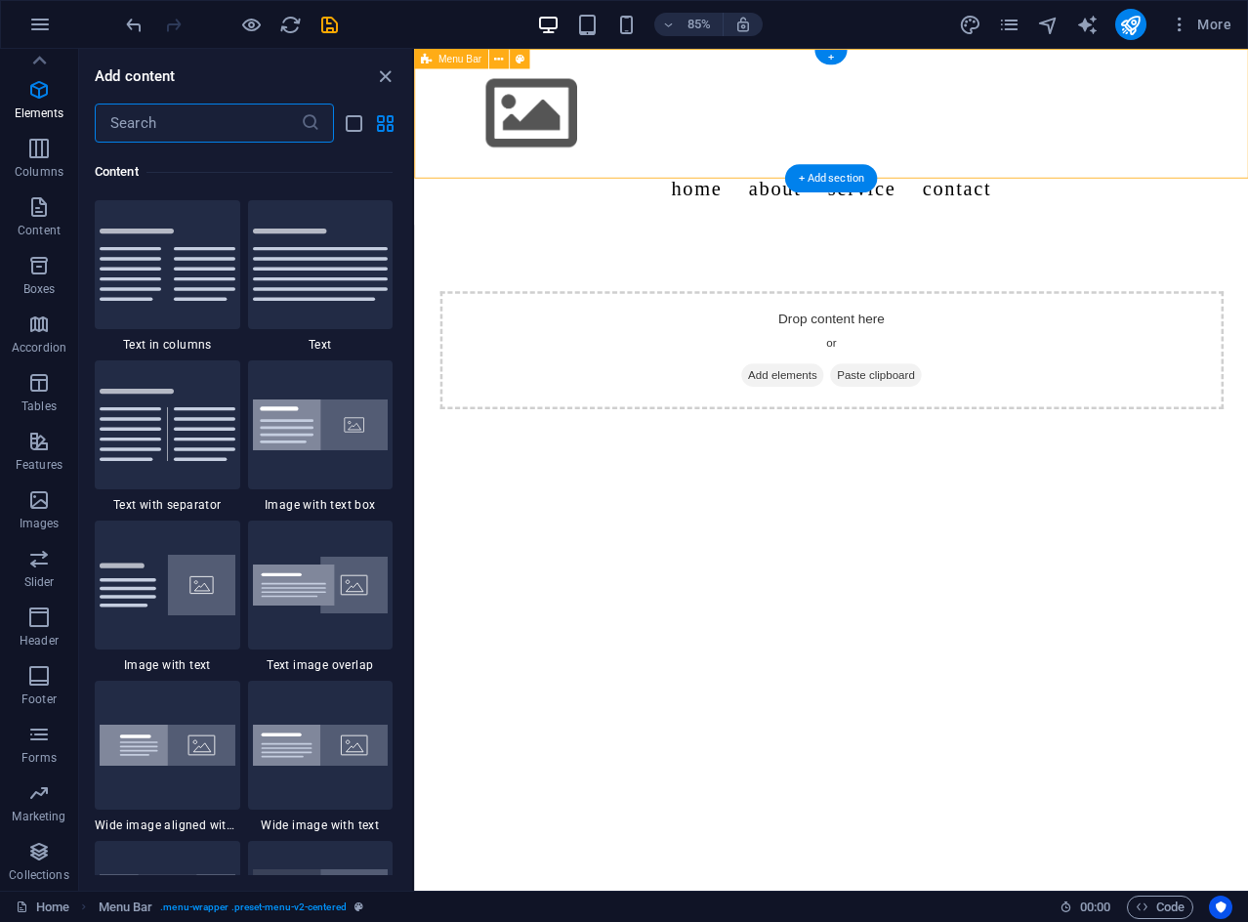
scroll to position [3417, 0]
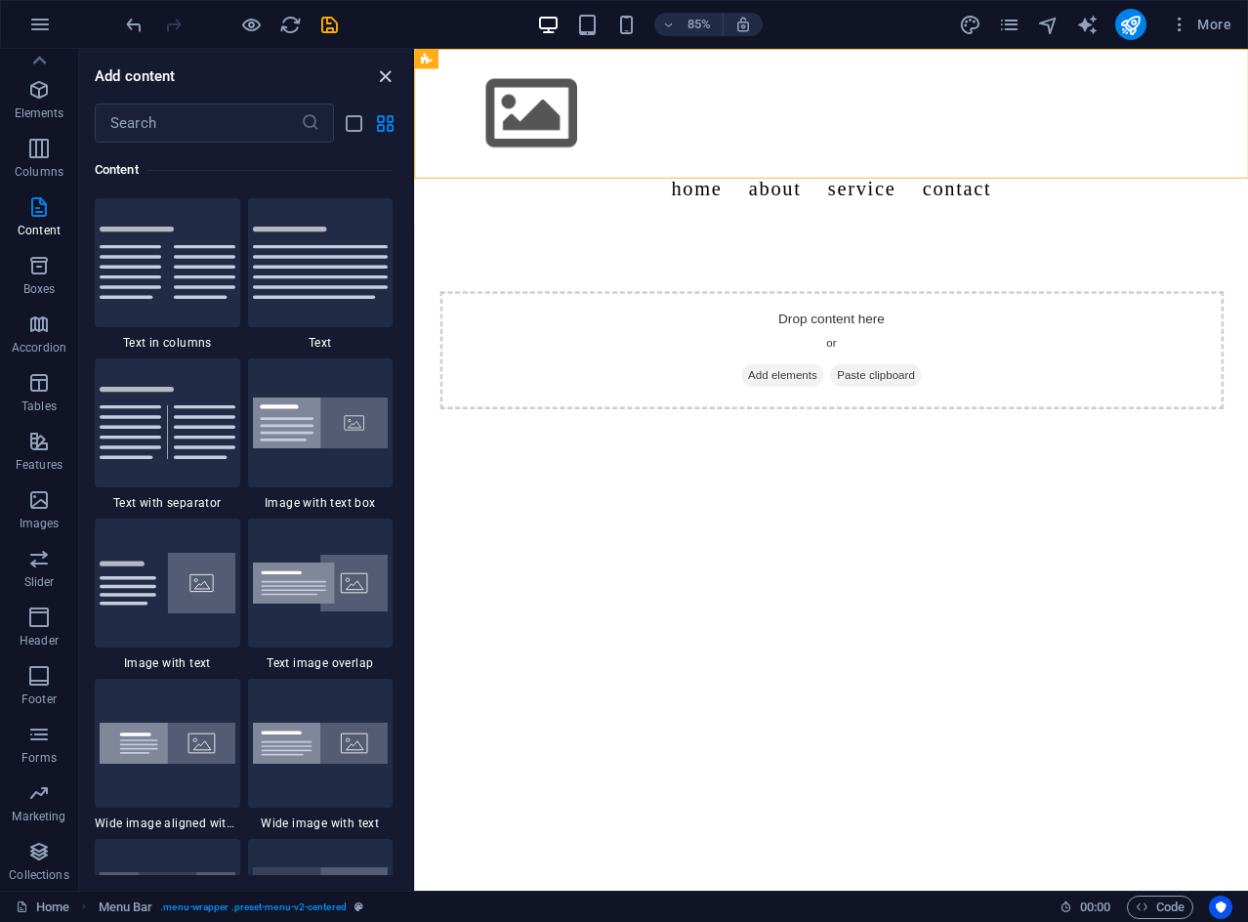
drag, startPoint x: 385, startPoint y: 76, endPoint x: 313, endPoint y: 24, distance: 88.1
click at [385, 76] on icon "close panel" at bounding box center [385, 76] width 22 height 22
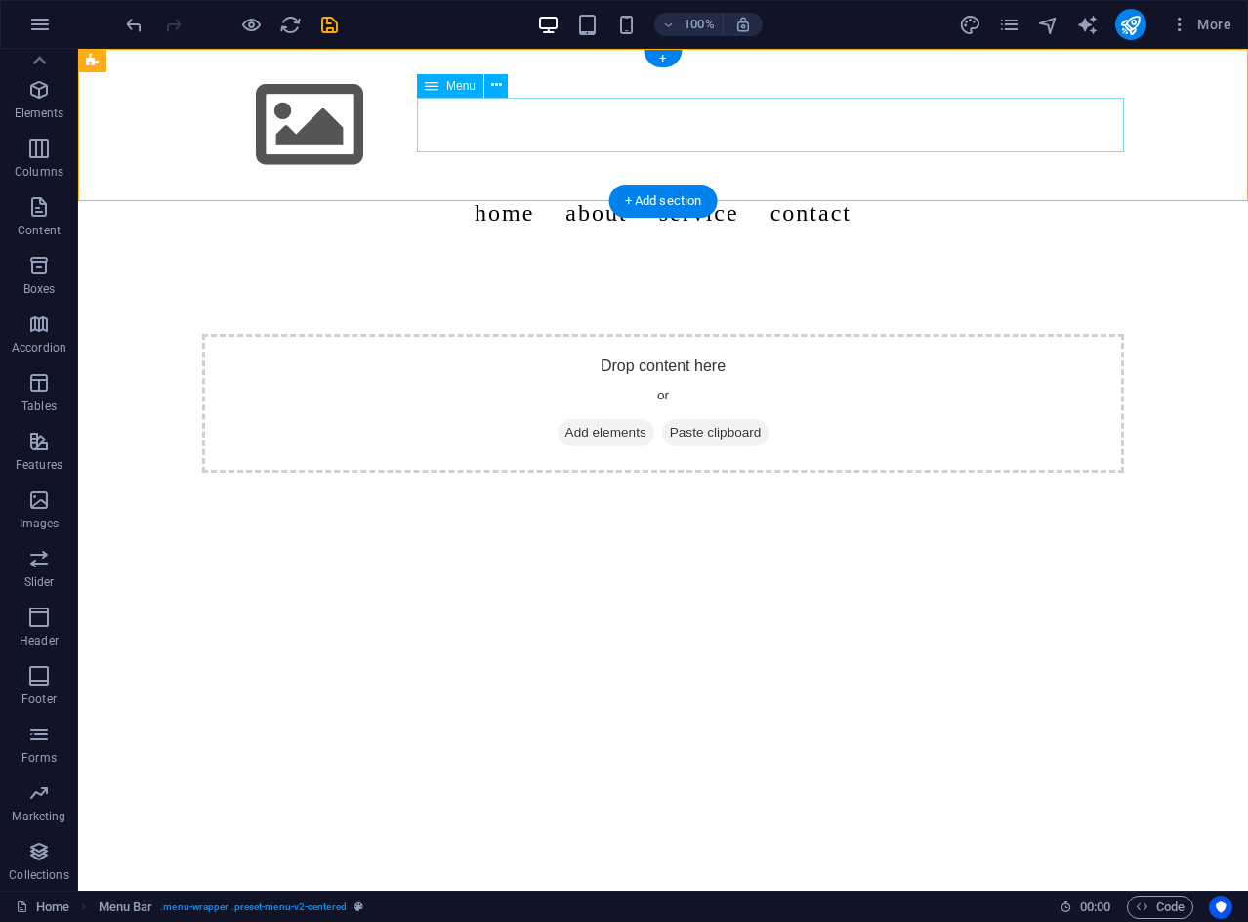
click at [613, 186] on nav "Home About Service Contact" at bounding box center [663, 213] width 922 height 55
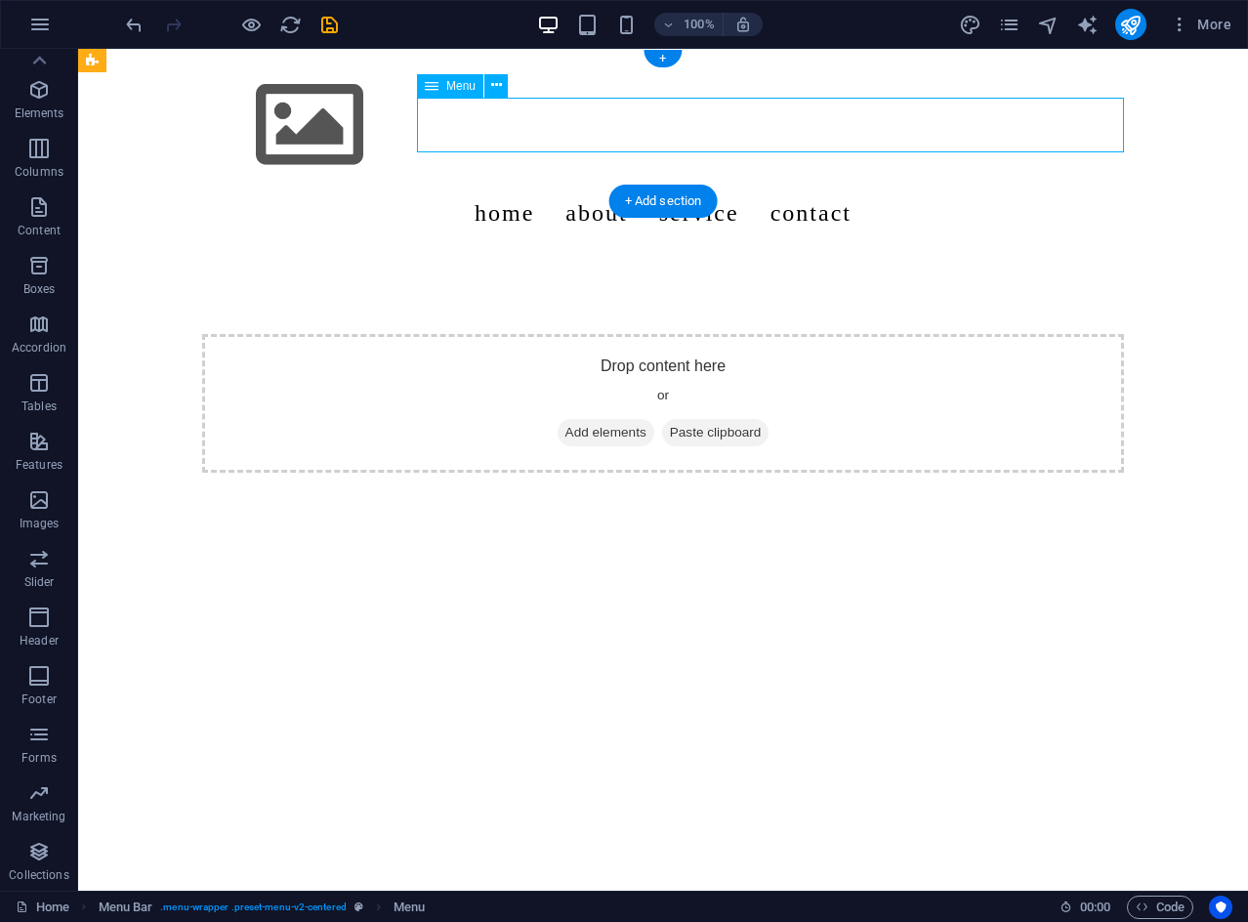
click at [613, 186] on nav "Home About Service Contact" at bounding box center [663, 213] width 922 height 55
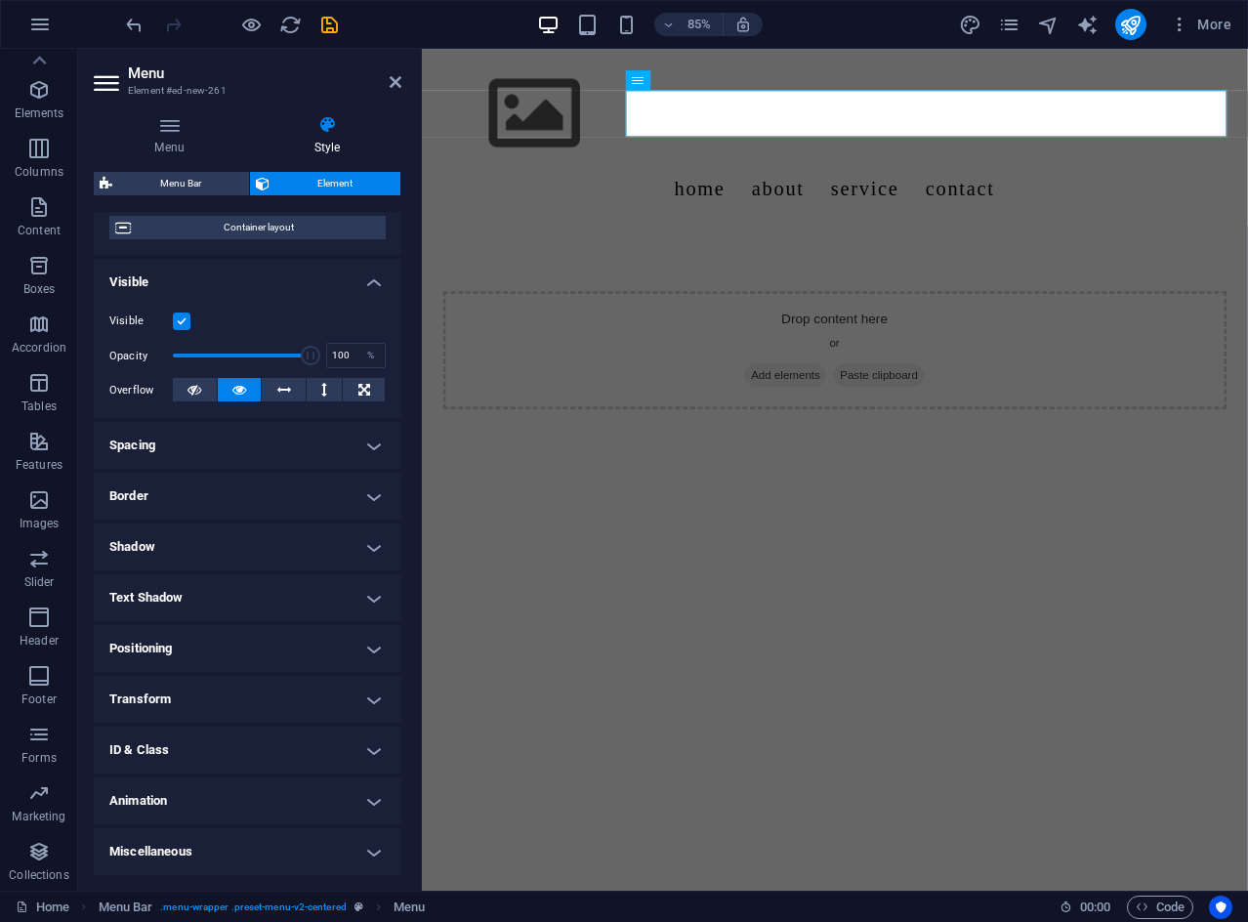
scroll to position [0, 0]
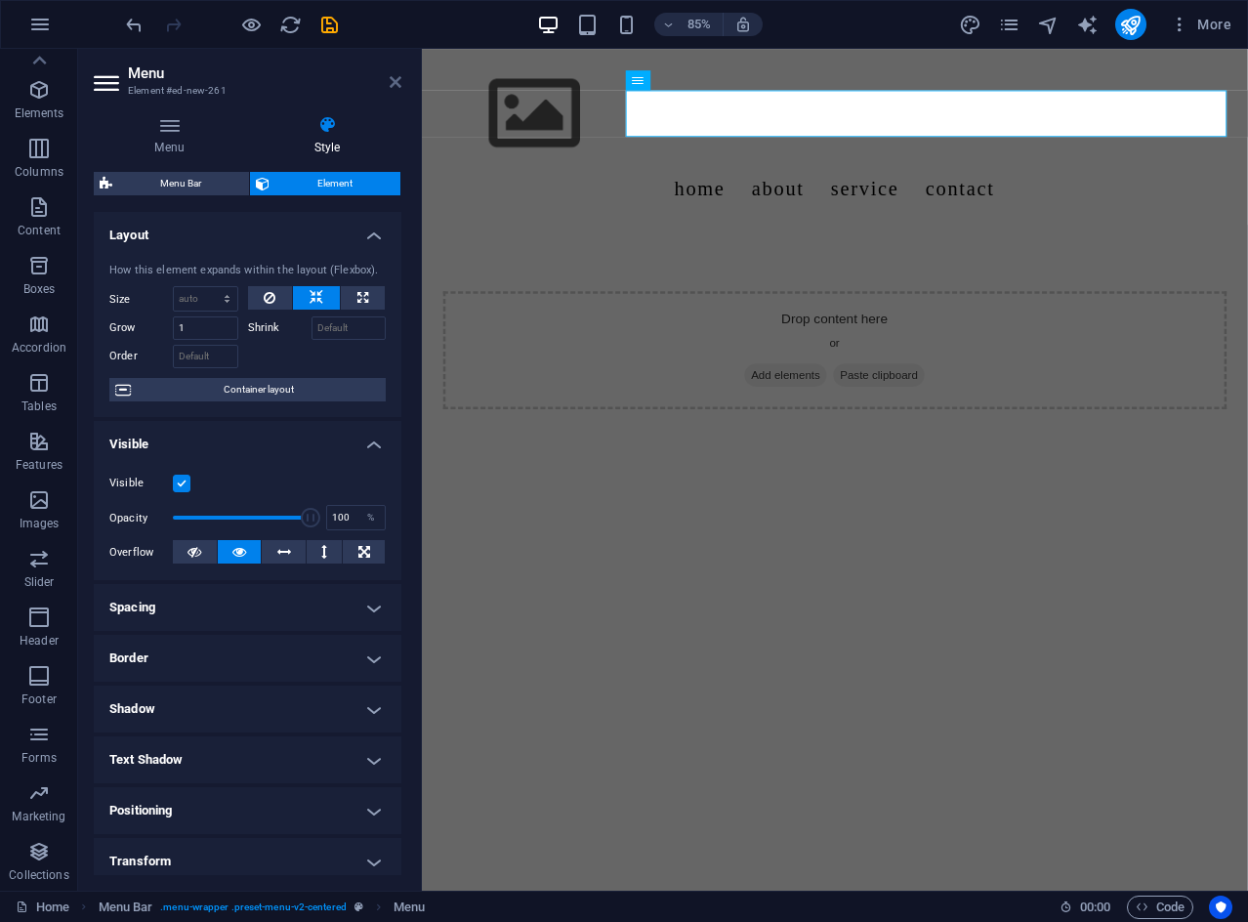
click at [395, 79] on icon at bounding box center [396, 82] width 12 height 16
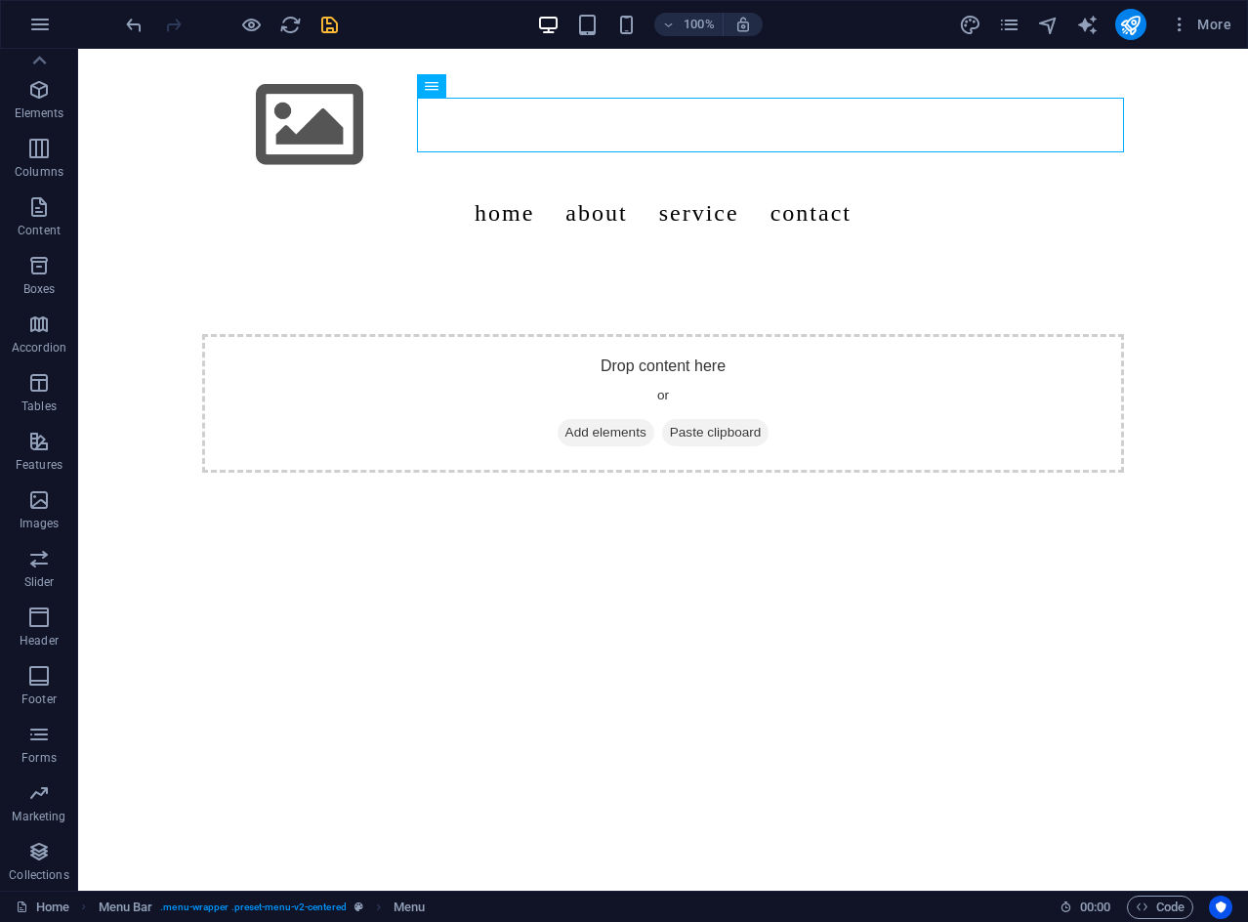
click at [323, 29] on icon "save" at bounding box center [329, 25] width 22 height 22
